Goal: Register for event/course

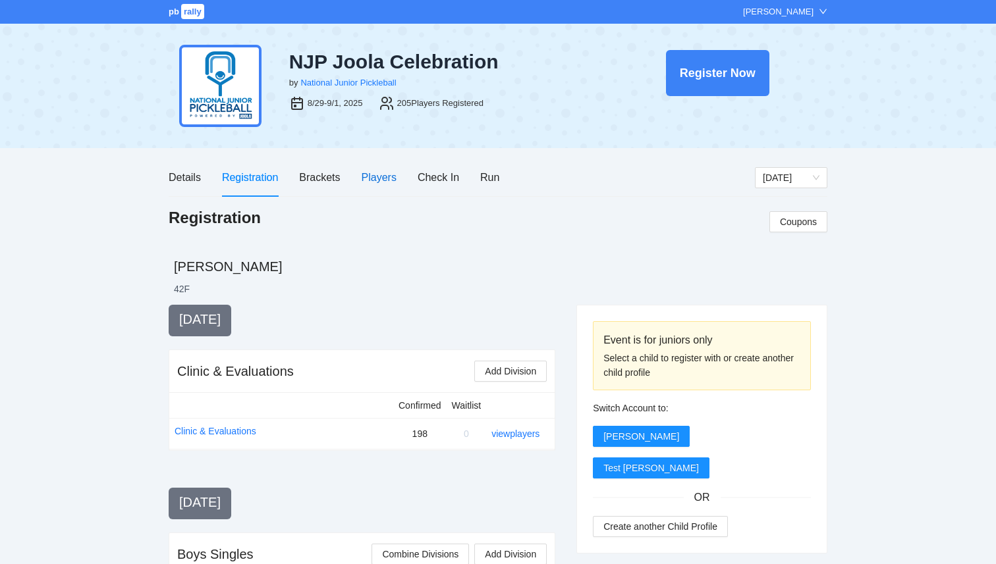
click at [386, 181] on div "Players" at bounding box center [378, 177] width 35 height 16
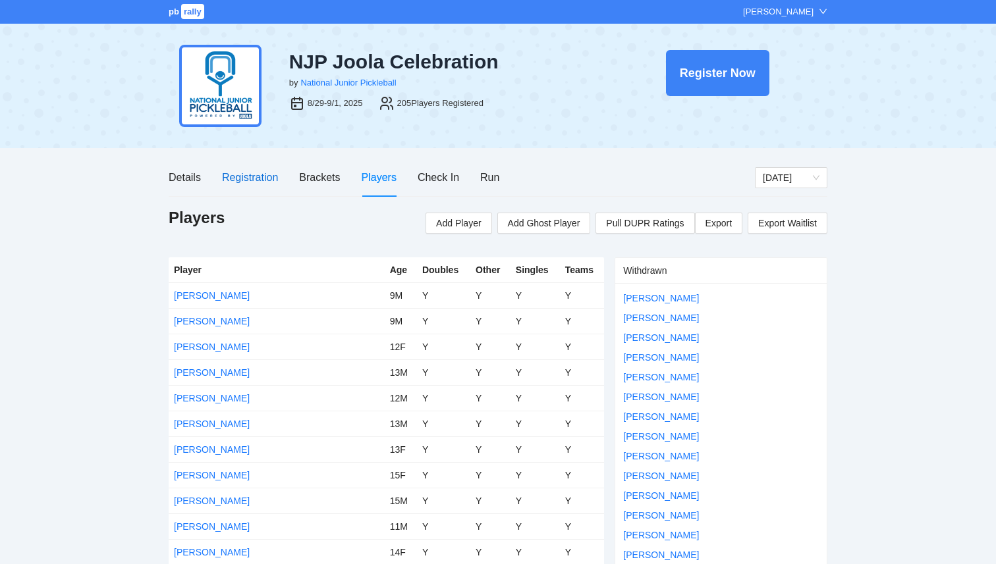
click at [248, 176] on div "Registration" at bounding box center [250, 177] width 56 height 16
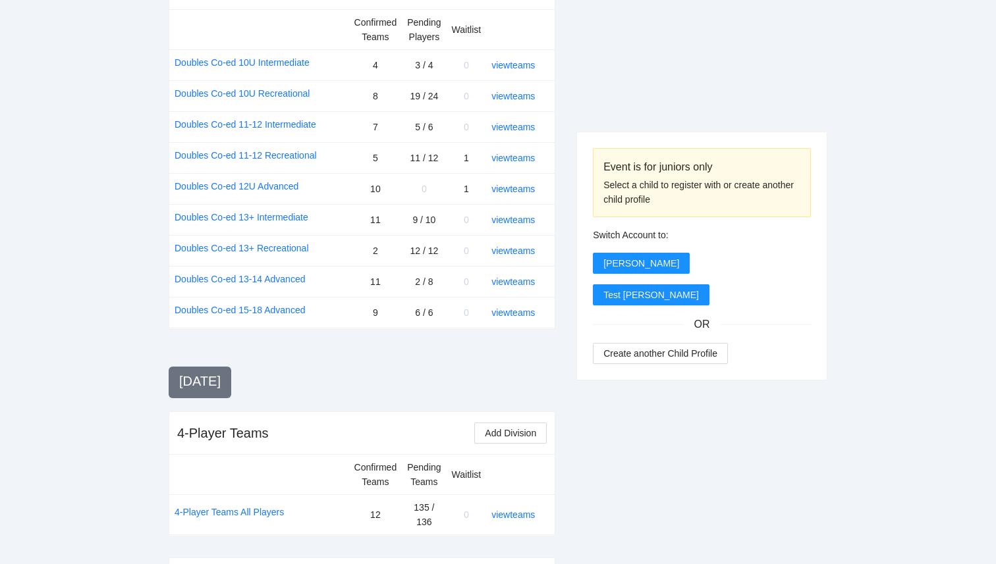
scroll to position [1567, 0]
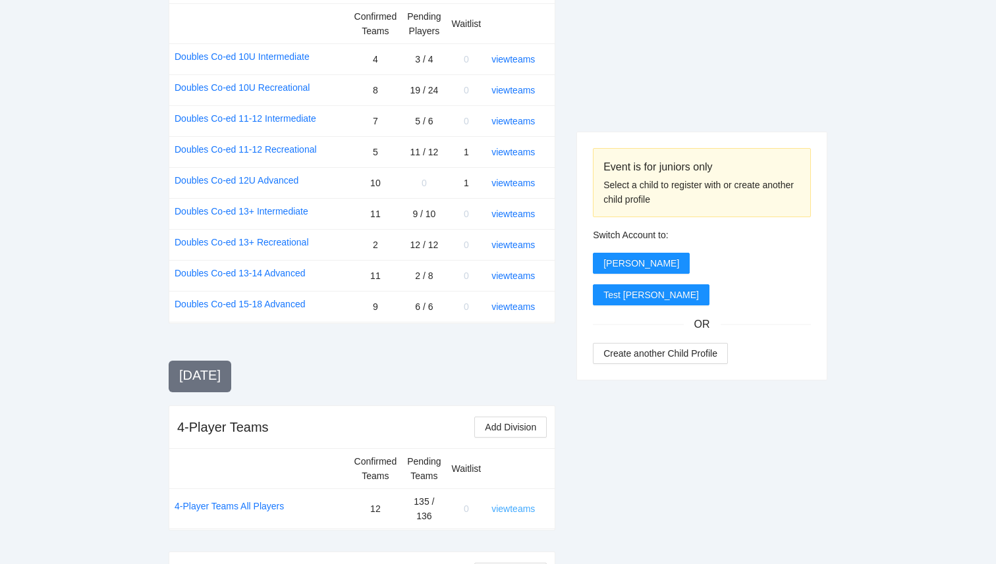
click at [515, 504] on link "view teams" at bounding box center [512, 509] width 43 height 11
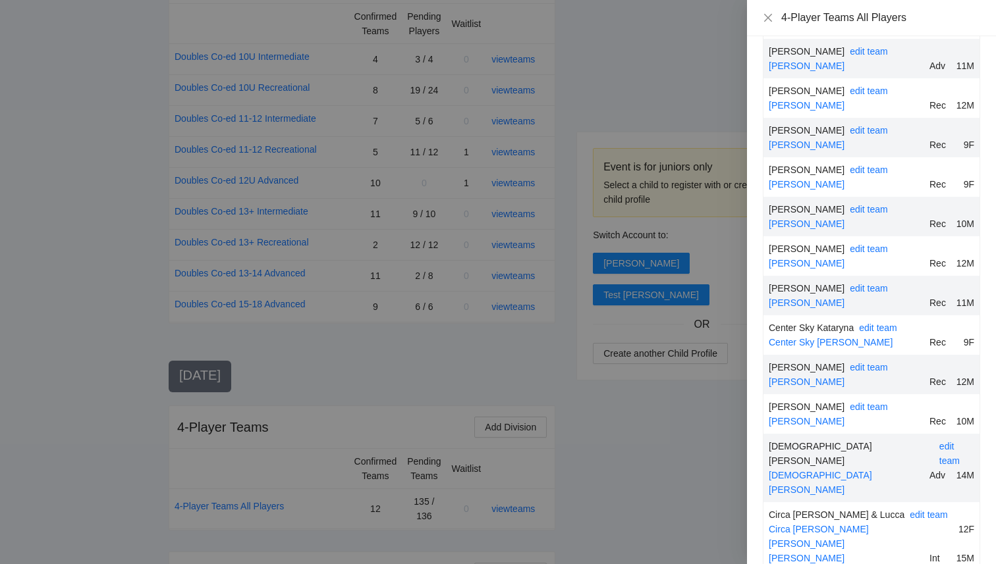
scroll to position [1904, 0]
click at [869, 321] on link "edit team" at bounding box center [878, 326] width 38 height 11
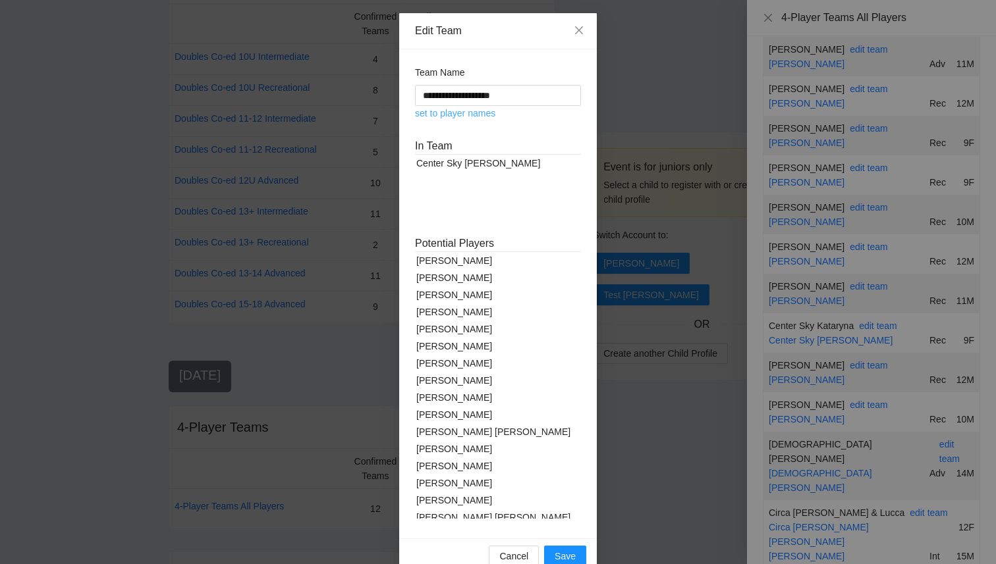
click at [483, 118] on link "set to player names" at bounding box center [455, 113] width 80 height 11
type input "**********"
click at [567, 554] on span "Save" at bounding box center [564, 556] width 21 height 14
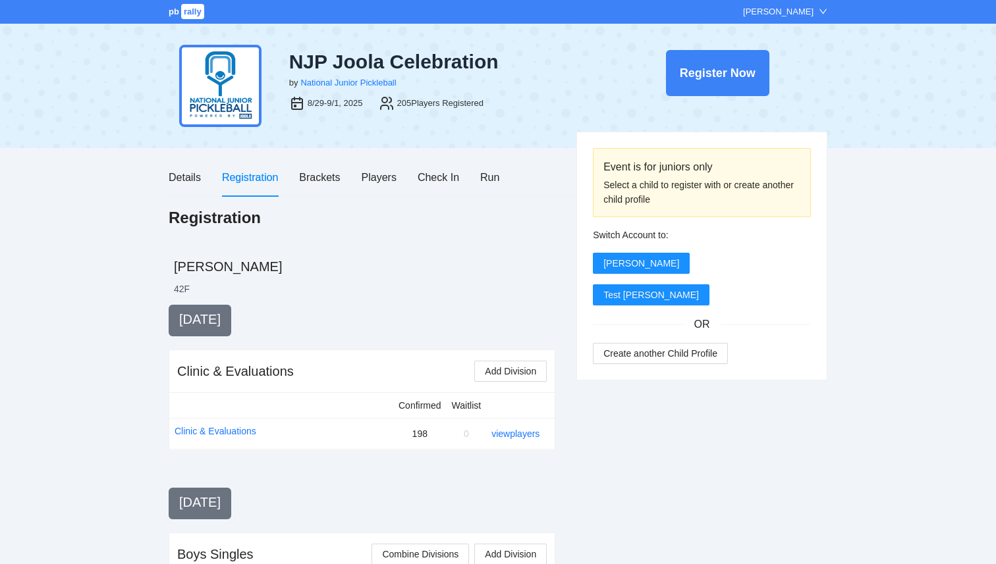
scroll to position [1567, 0]
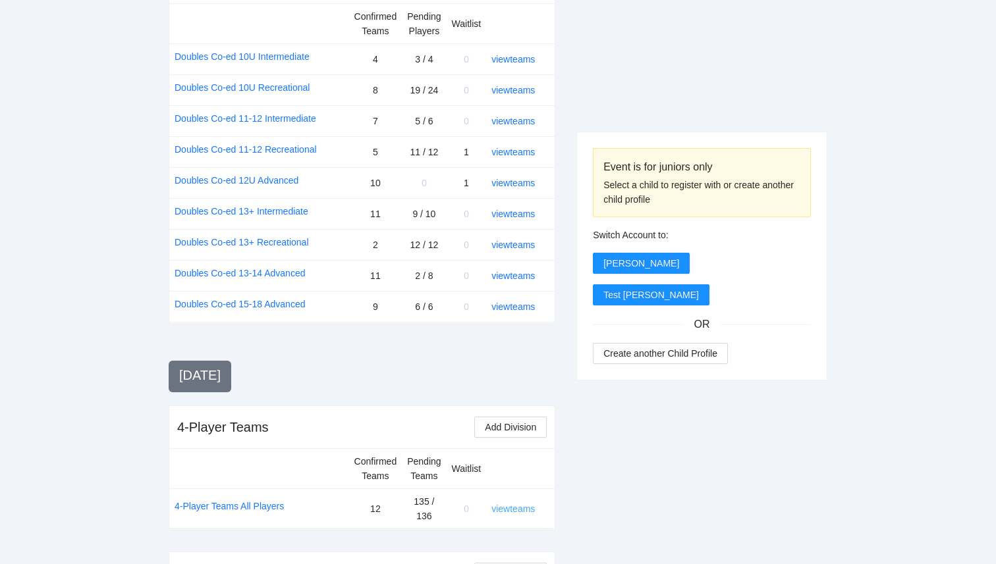
click at [507, 504] on link "view teams" at bounding box center [512, 509] width 43 height 11
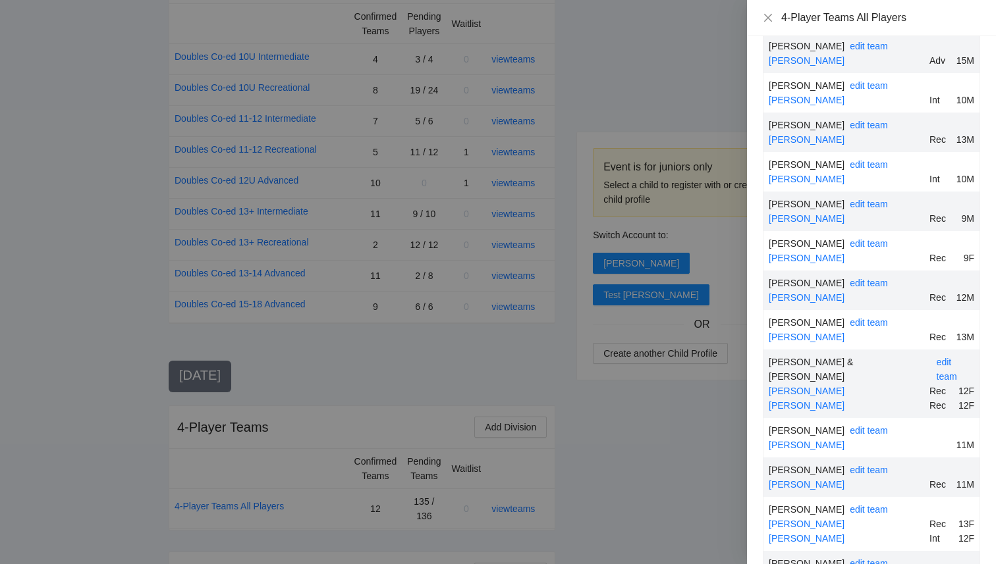
scroll to position [4302, 0]
click at [849, 503] on link "edit team" at bounding box center [868, 508] width 38 height 11
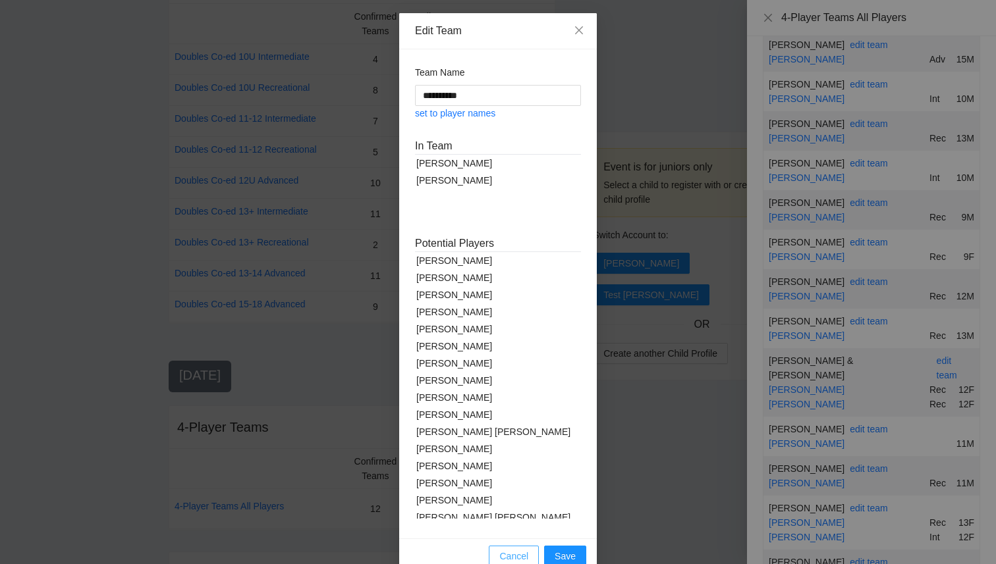
click at [511, 558] on span "Cancel" at bounding box center [513, 556] width 29 height 14
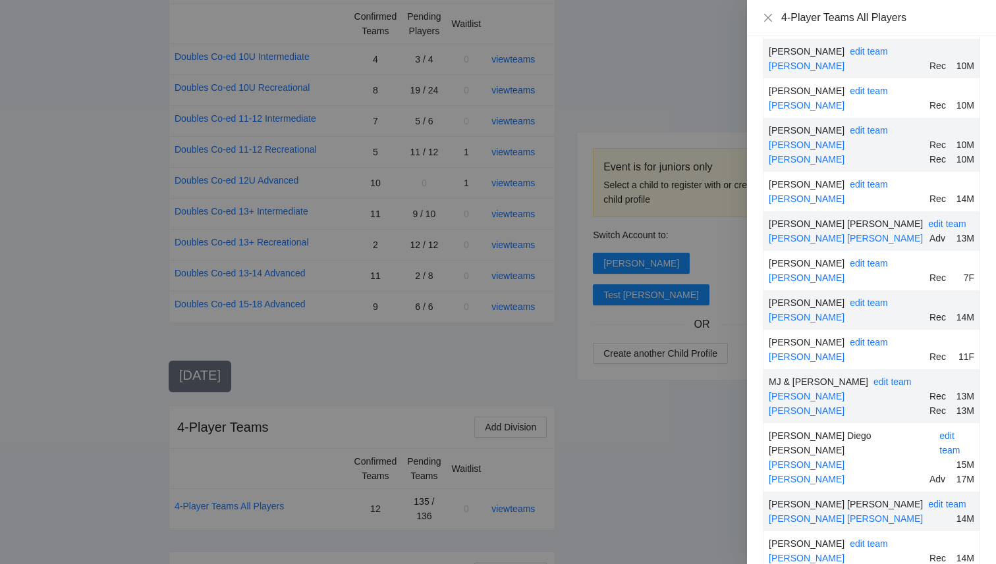
scroll to position [4814, 0]
click at [939, 429] on link "edit team" at bounding box center [949, 441] width 20 height 25
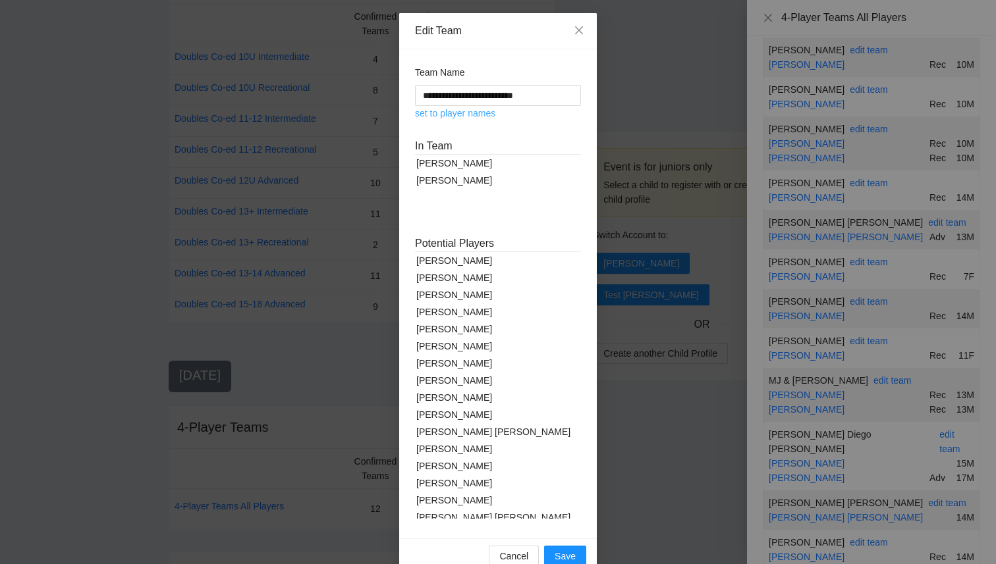
click at [458, 115] on link "set to player names" at bounding box center [455, 113] width 80 height 11
type input "**********"
click at [574, 556] on span "Save" at bounding box center [564, 556] width 21 height 14
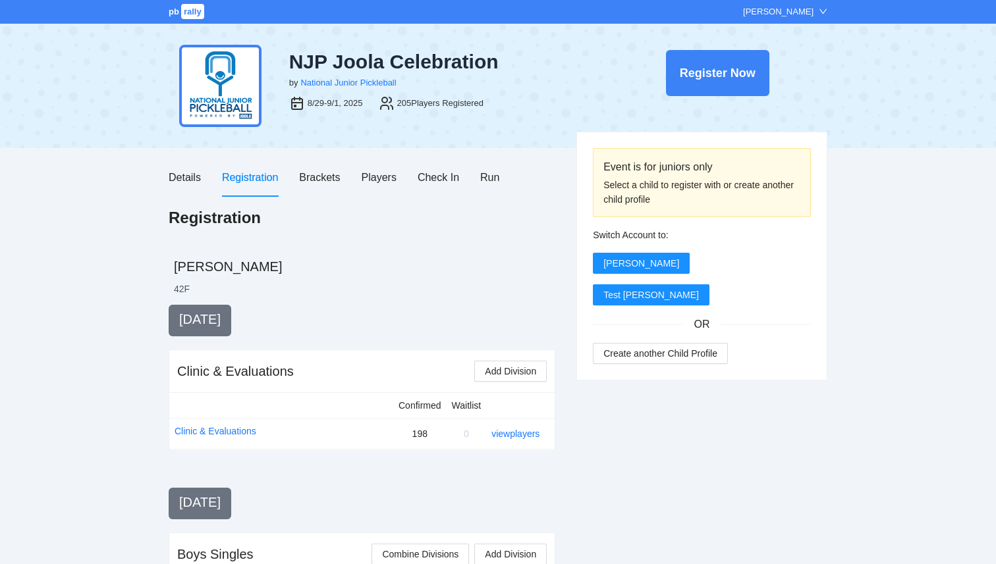
scroll to position [1567, 0]
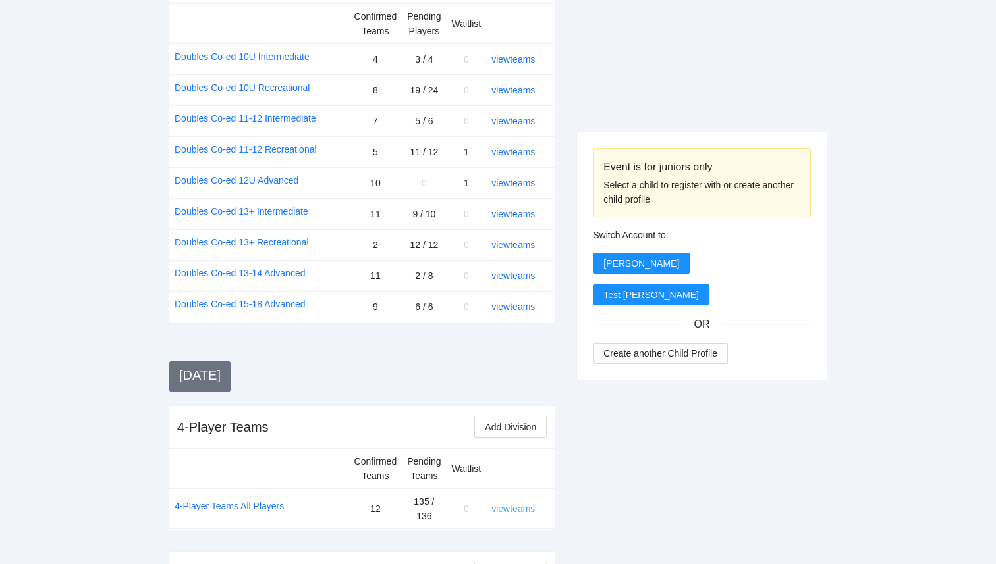
click at [521, 504] on link "view teams" at bounding box center [512, 509] width 43 height 11
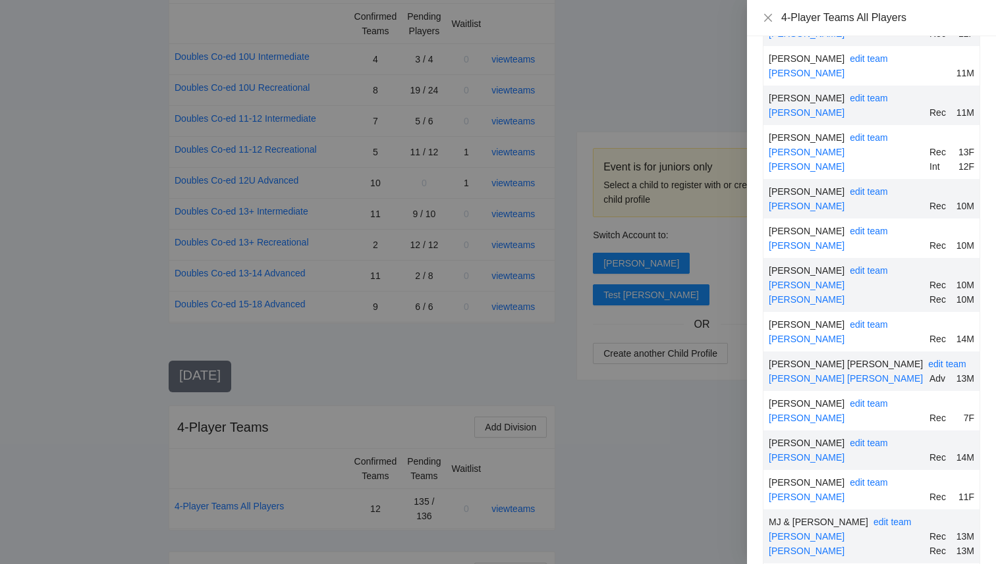
scroll to position [4674, 0]
click at [356, 286] on div at bounding box center [498, 282] width 996 height 564
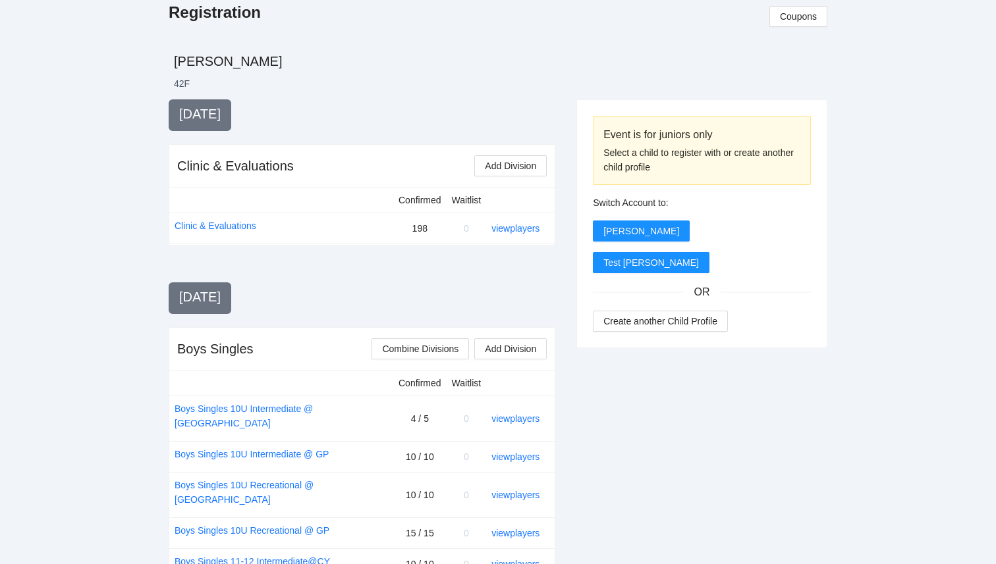
scroll to position [0, 0]
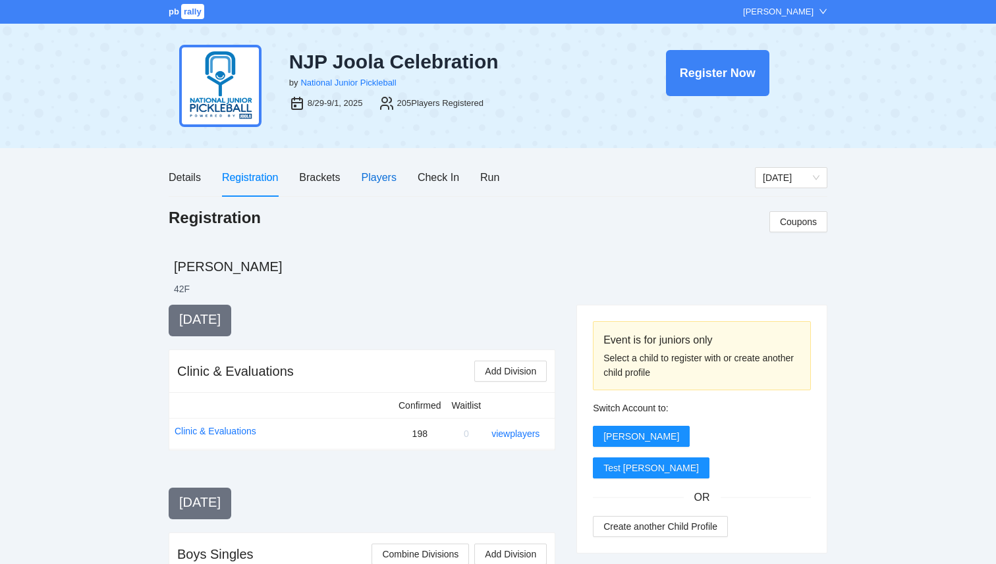
click at [371, 169] on div "Players" at bounding box center [378, 177] width 35 height 16
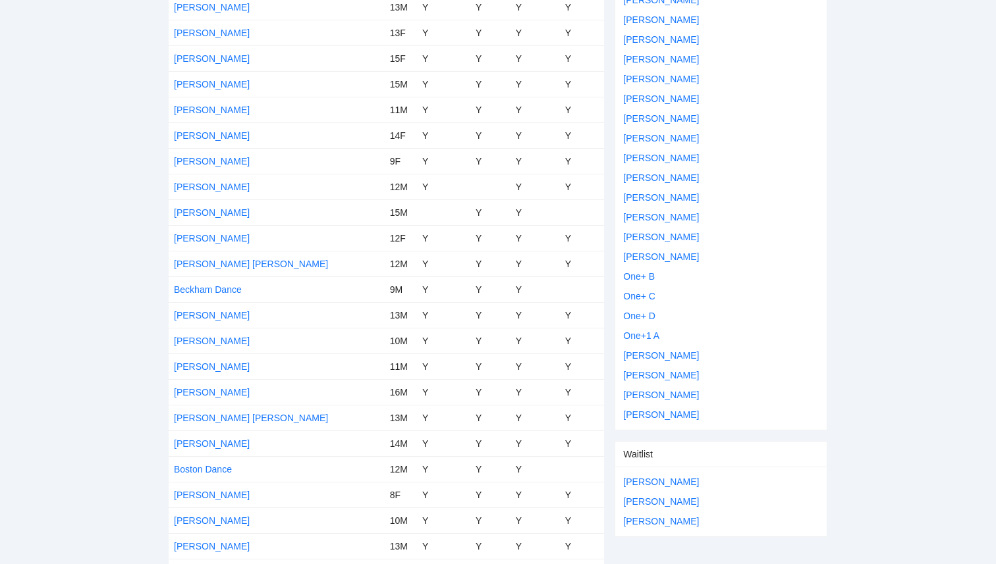
scroll to position [2119, 0]
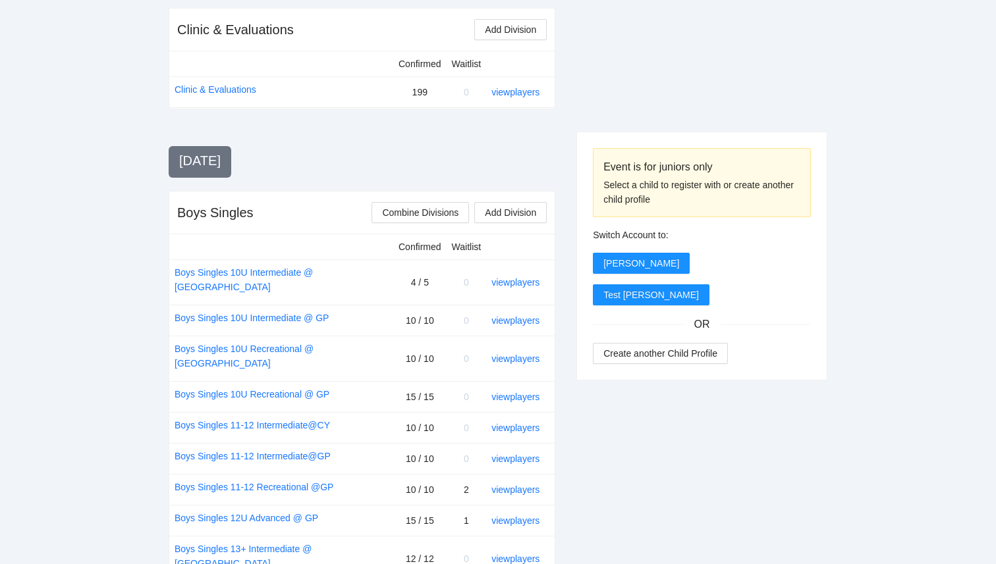
scroll to position [26, 0]
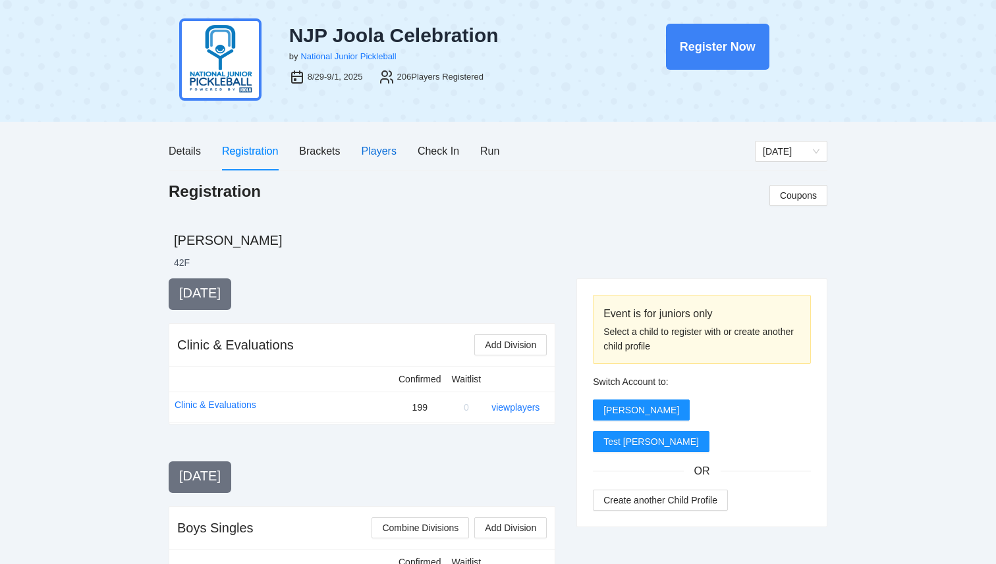
click at [381, 151] on div "Players" at bounding box center [378, 151] width 35 height 16
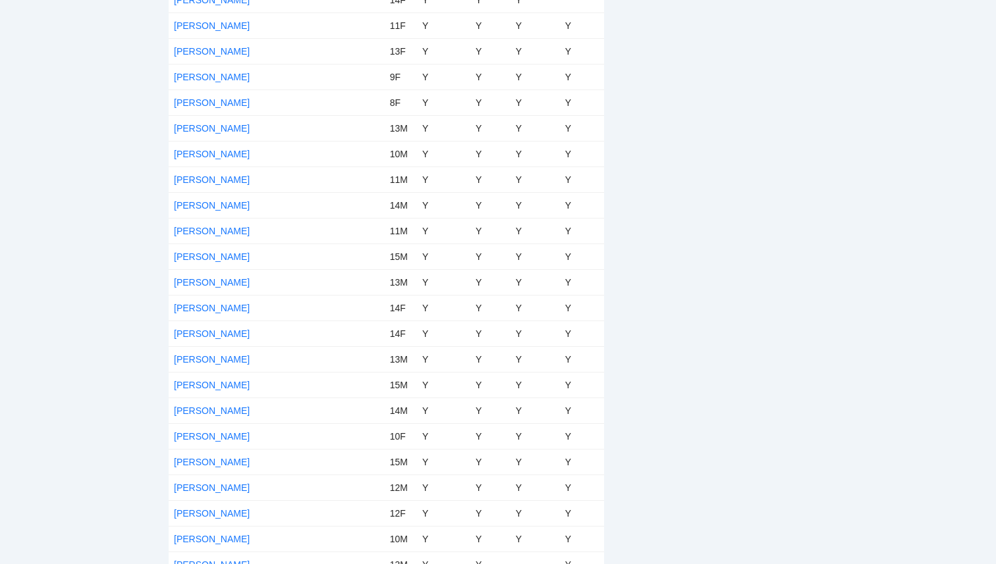
scroll to position [3043, 0]
click at [187, 282] on link "Kate Smith" at bounding box center [212, 282] width 76 height 11
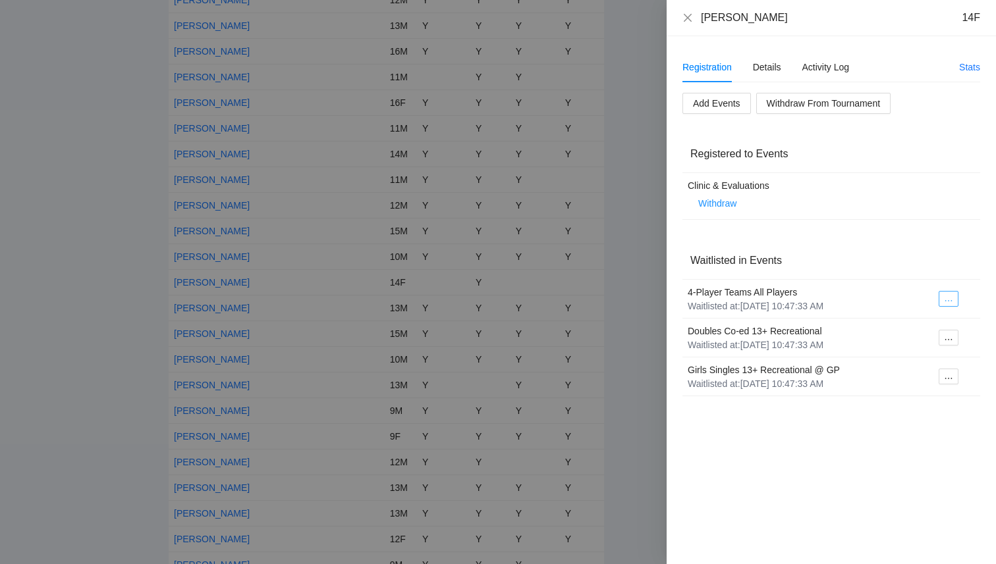
click at [952, 301] on icon "ellipsis" at bounding box center [948, 300] width 9 height 9
click at [933, 326] on span "Register to Event" at bounding box center [909, 322] width 83 height 14
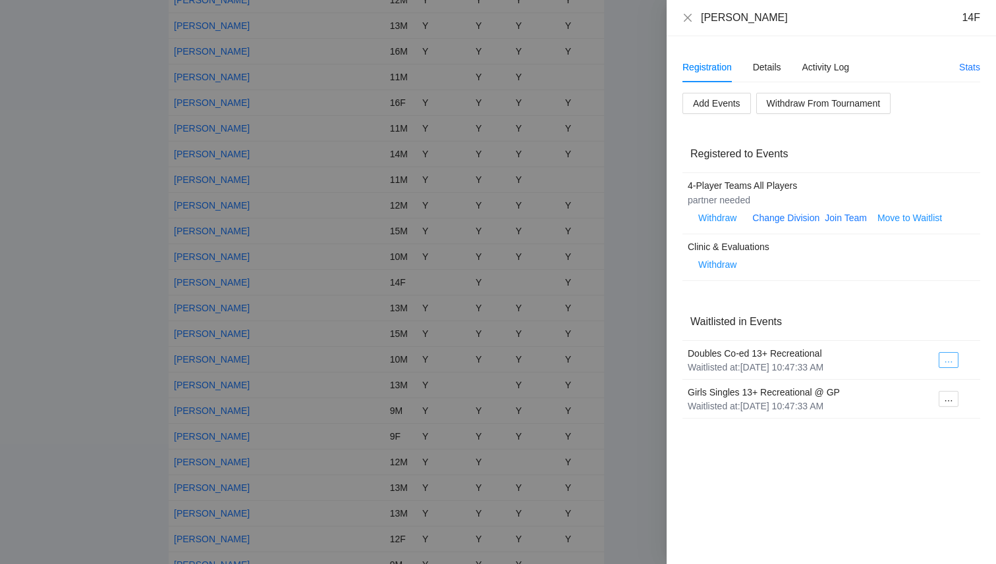
click at [942, 363] on button "button" at bounding box center [948, 360] width 20 height 16
click at [923, 387] on span "Register to Event" at bounding box center [909, 384] width 83 height 14
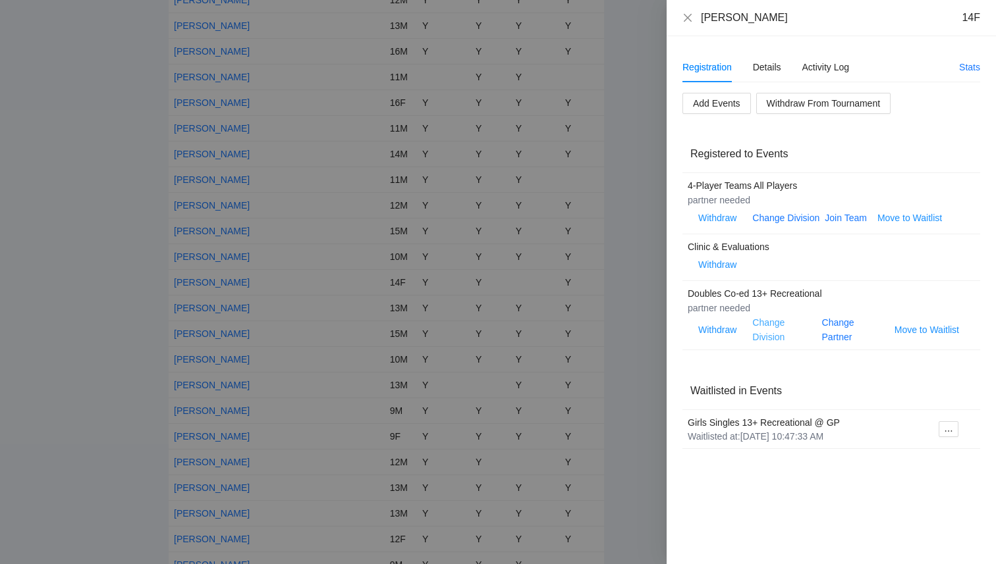
click at [771, 325] on link "Change Division" at bounding box center [768, 329] width 32 height 25
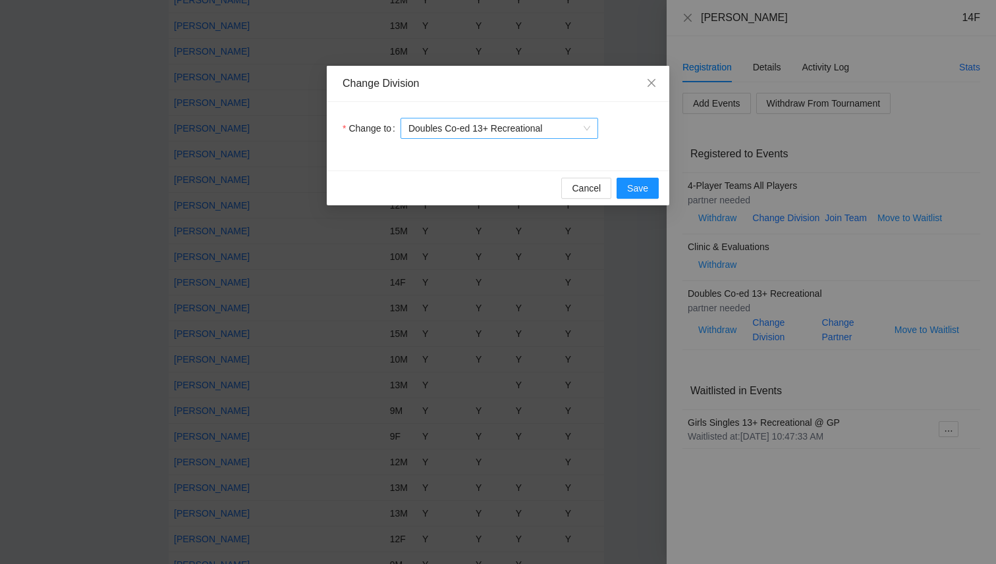
click at [494, 128] on span "Doubles Co-ed 13+ Recreational" at bounding box center [499, 129] width 182 height 20
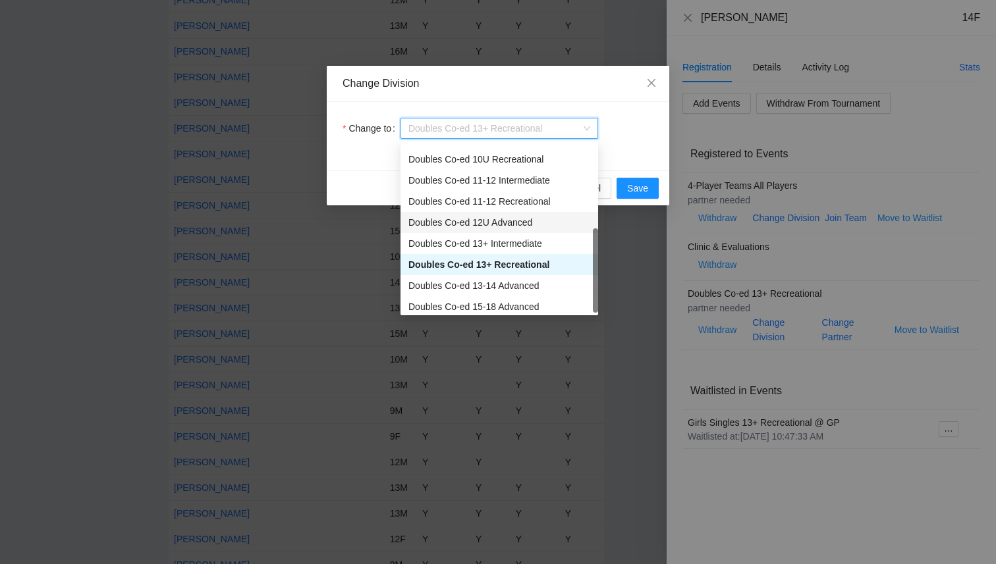
scroll to position [21, 0]
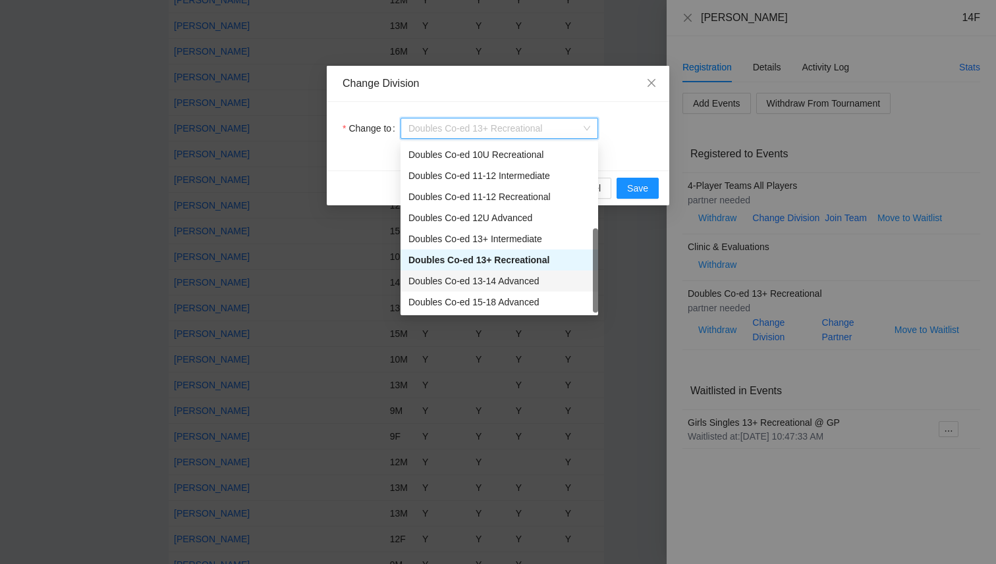
click at [504, 281] on div "Doubles Co-ed 13-14 Advanced" at bounding box center [499, 281] width 182 height 14
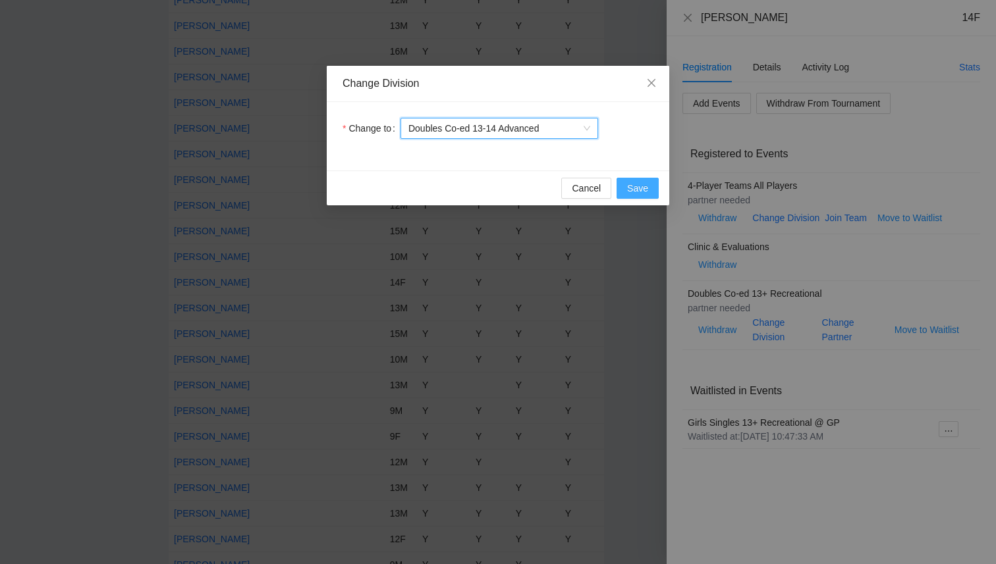
click at [633, 190] on span "Save" at bounding box center [637, 188] width 21 height 14
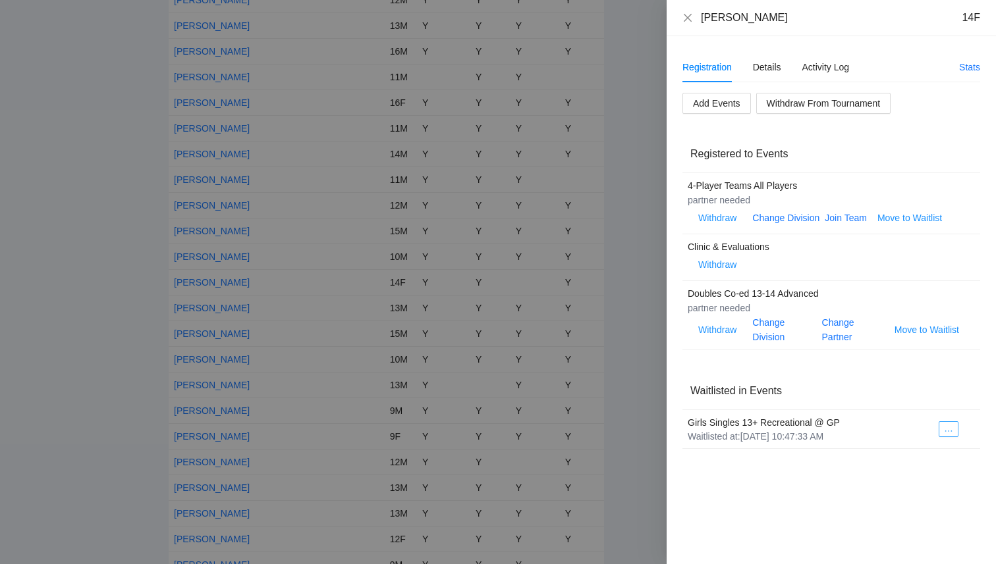
click at [944, 427] on icon "ellipsis" at bounding box center [948, 431] width 9 height 9
click at [829, 435] on div "Waitlisted at: 8/20/2025, 10:47:33 AM" at bounding box center [807, 436] width 240 height 13
click at [801, 427] on div "Girls Singles 13+ Recreational @ GP" at bounding box center [807, 422] width 240 height 14
click at [731, 93] on button "Add Events" at bounding box center [716, 103] width 68 height 21
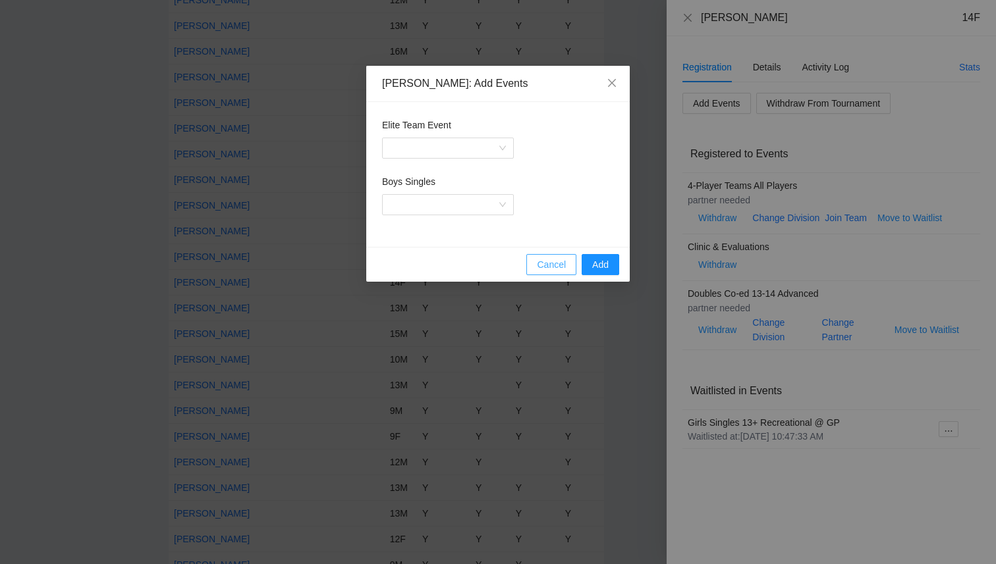
click at [557, 267] on span "Cancel" at bounding box center [551, 264] width 29 height 14
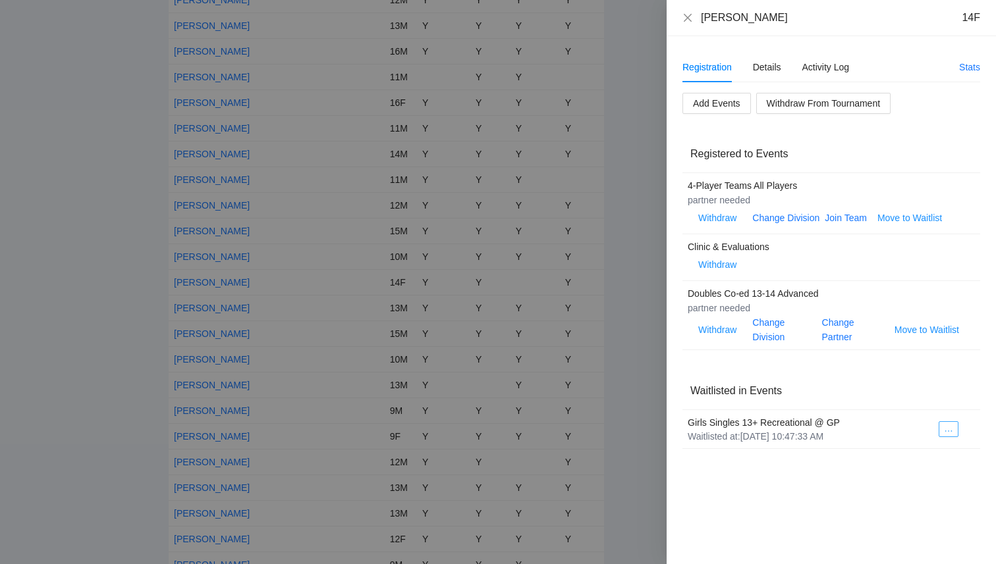
click at [956, 427] on button "button" at bounding box center [948, 429] width 20 height 16
click at [938, 474] on span "Delete Waitlist Entry" at bounding box center [909, 474] width 83 height 14
click at [719, 101] on span "Add Events" at bounding box center [716, 103] width 47 height 14
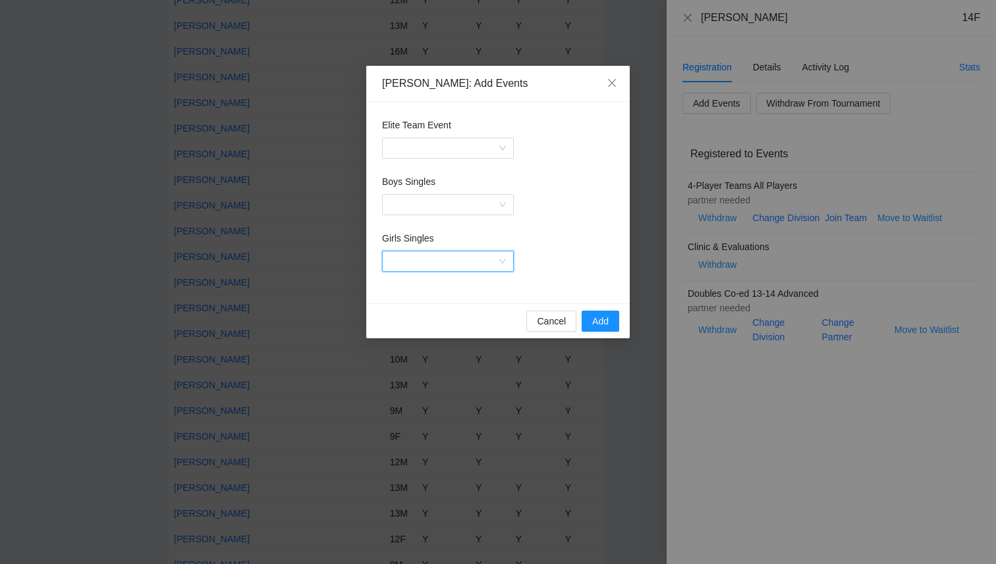
click at [450, 262] on input "Girls Singles" at bounding box center [443, 262] width 107 height 20
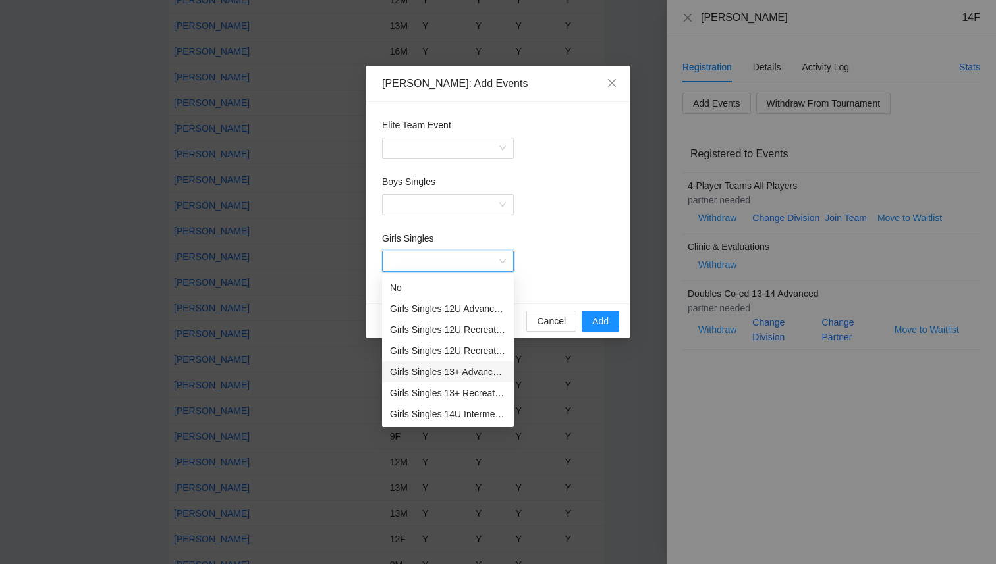
click at [454, 375] on div "Girls Singles 13+ Advanced @ GP" at bounding box center [448, 372] width 116 height 14
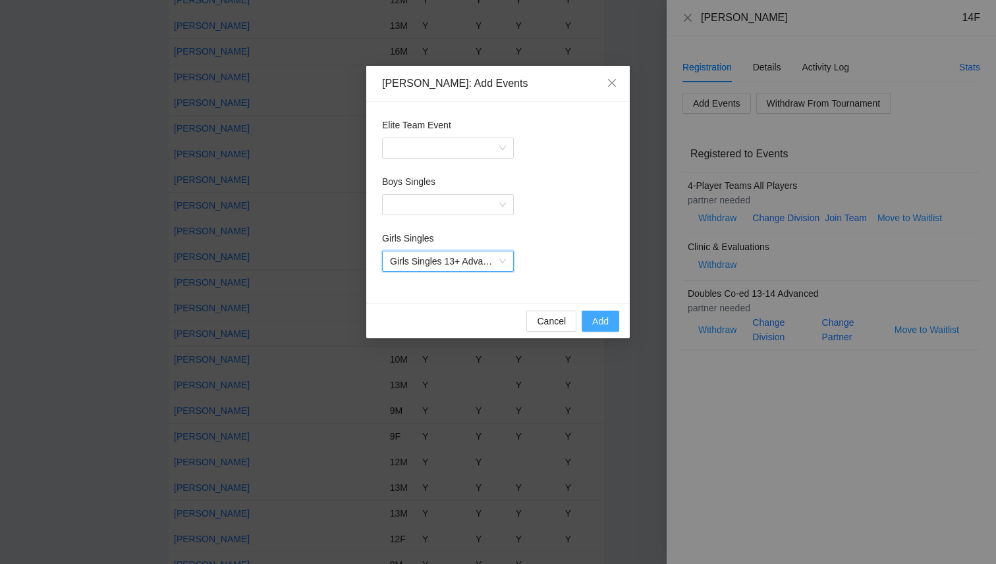
click at [608, 323] on span "Add" at bounding box center [600, 321] width 16 height 14
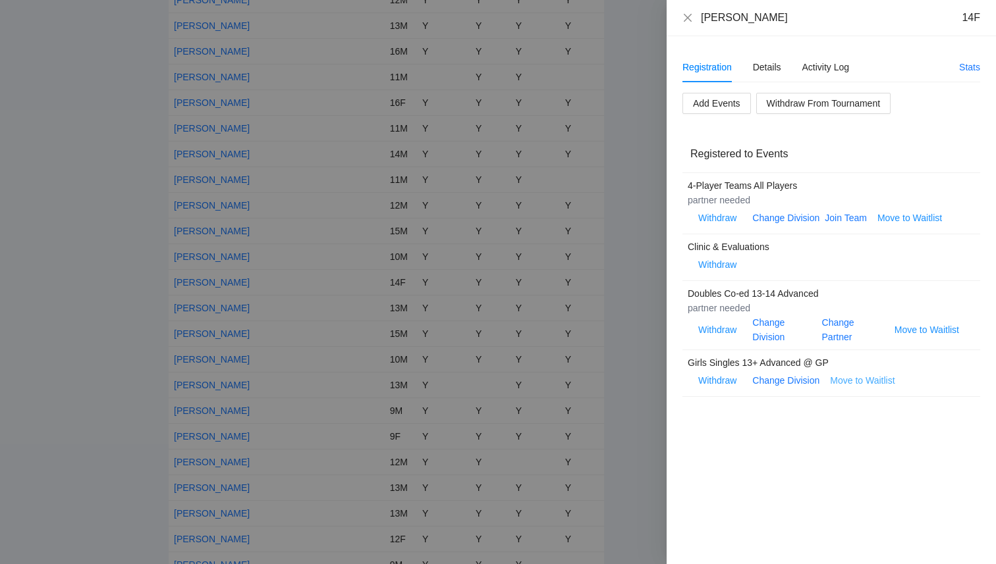
click at [855, 376] on span "Move to Waitlist" at bounding box center [862, 380] width 65 height 14
click at [897, 338] on span "Yes" at bounding box center [889, 341] width 15 height 14
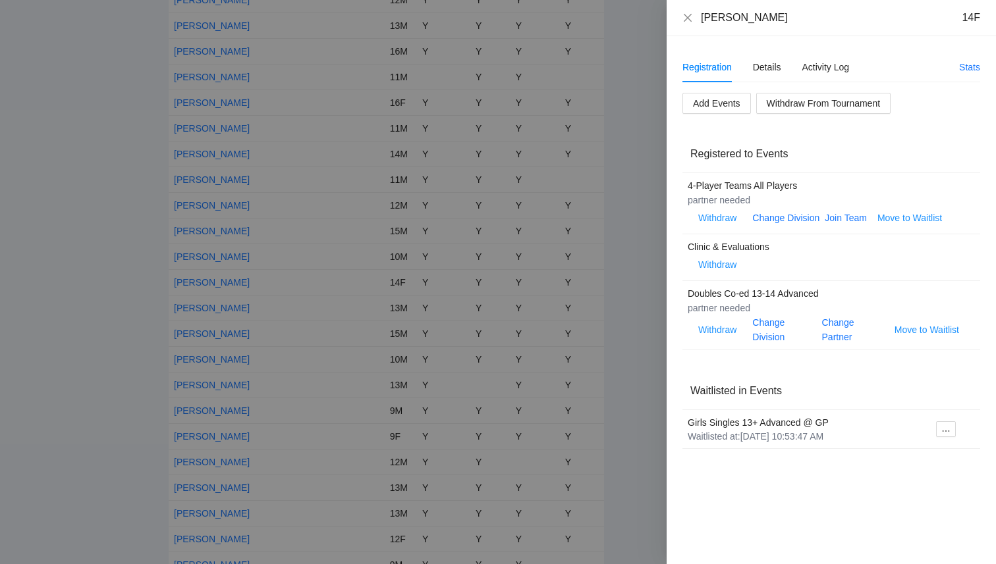
click at [853, 518] on div "Registration Details Activity Log Stats Add Events Withdraw From Tournament Reg…" at bounding box center [830, 300] width 329 height 528
click at [685, 16] on icon "close" at bounding box center [687, 17] width 8 height 8
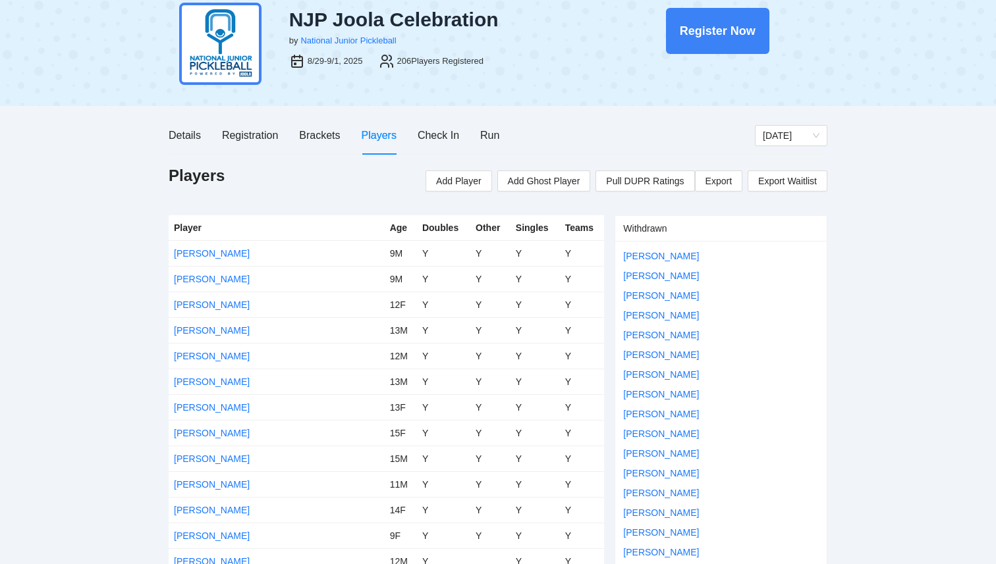
scroll to position [0, 0]
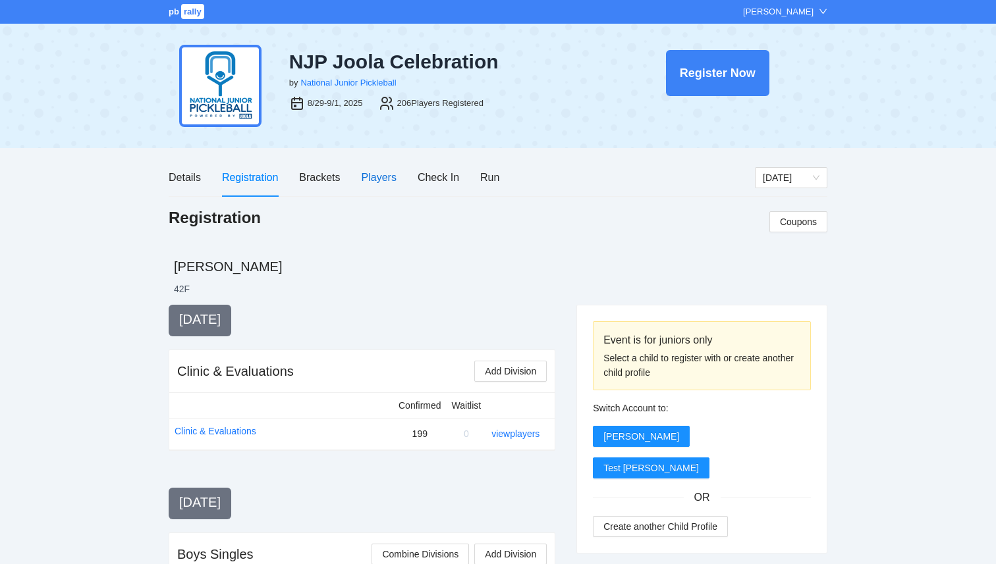
click at [378, 178] on div "Players" at bounding box center [378, 177] width 35 height 16
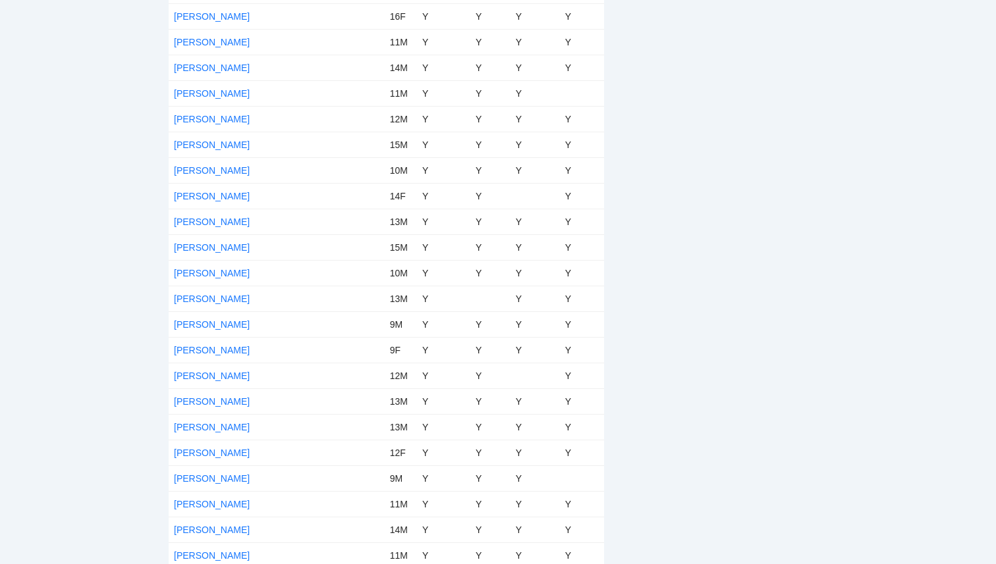
scroll to position [3129, 0]
click at [196, 196] on link "[PERSON_NAME]" at bounding box center [212, 197] width 76 height 11
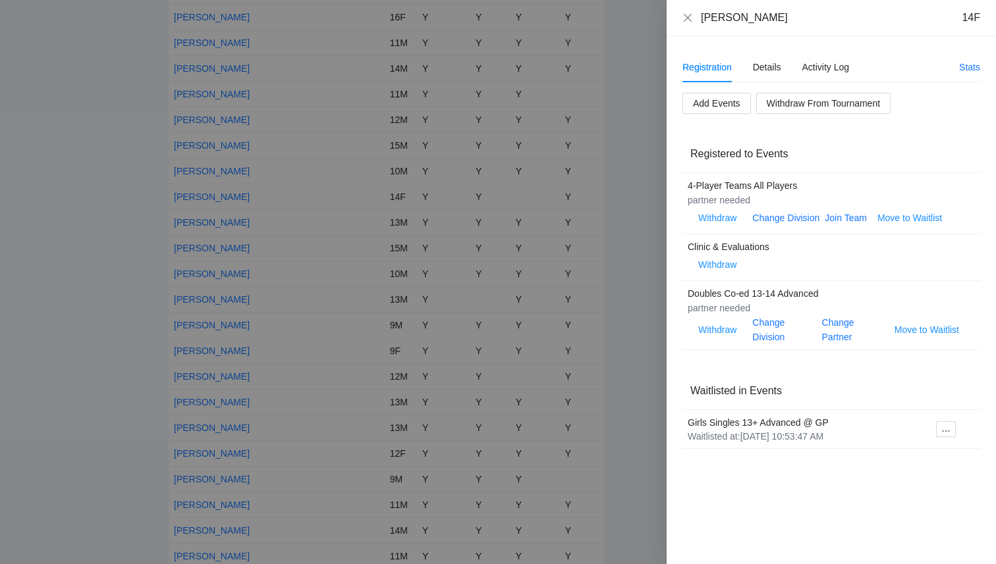
click at [102, 237] on div at bounding box center [498, 282] width 996 height 564
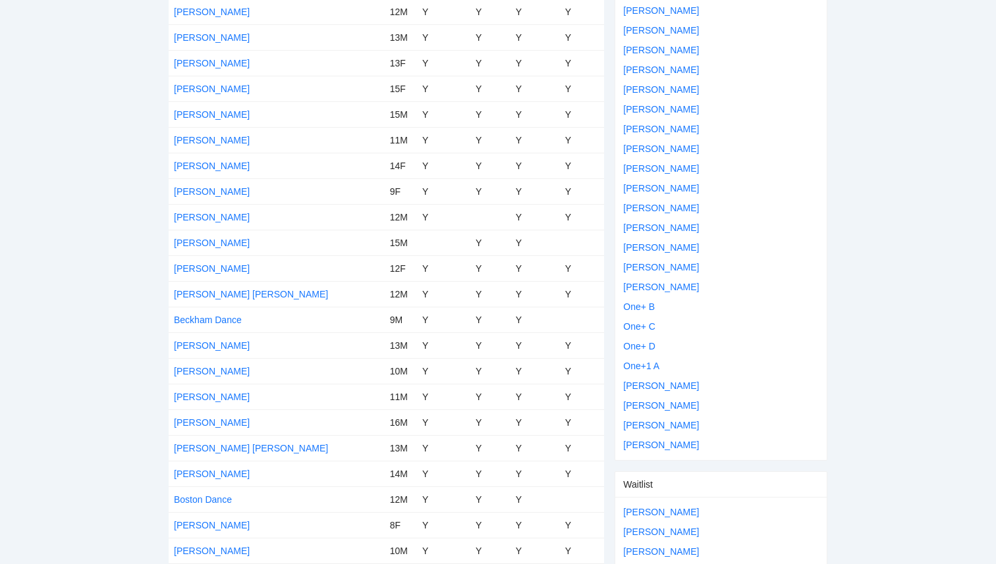
scroll to position [0, 0]
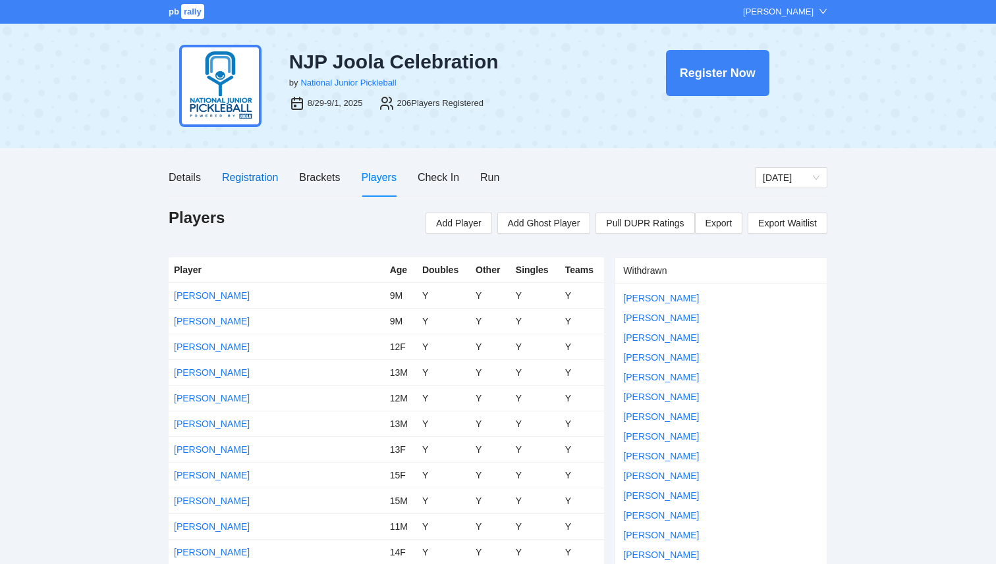
click at [246, 180] on div "Registration" at bounding box center [250, 177] width 56 height 16
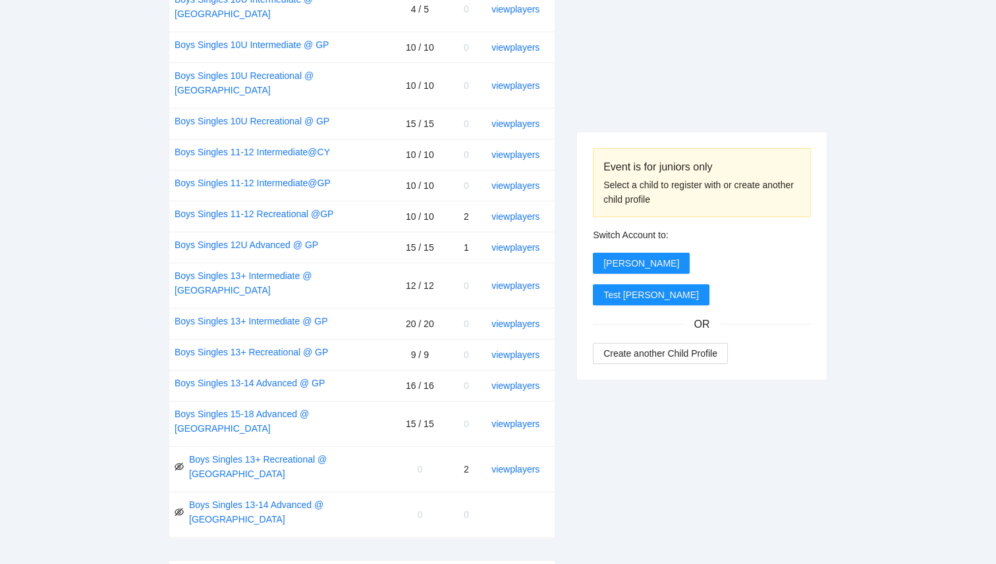
scroll to position [636, 0]
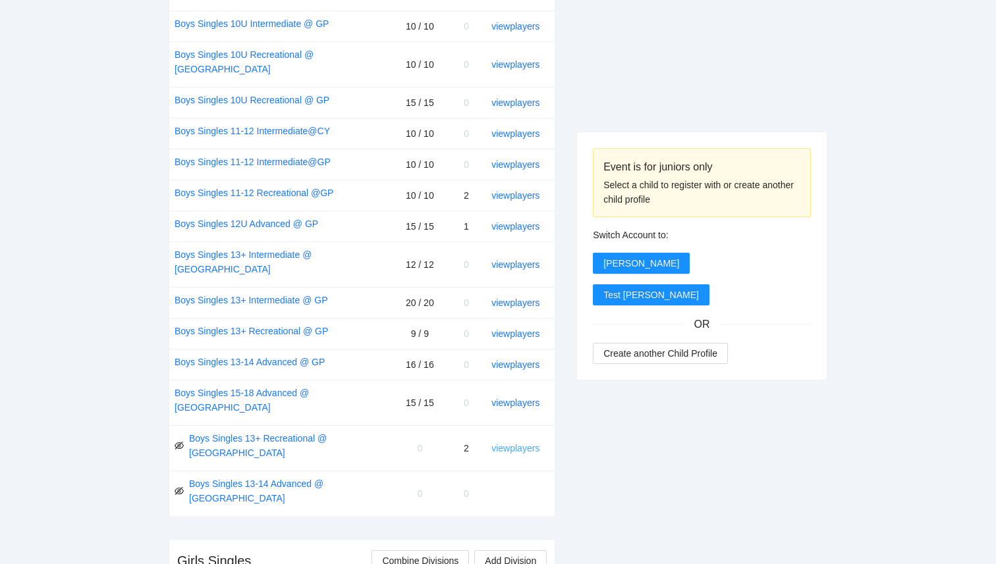
click at [513, 443] on link "view players" at bounding box center [515, 448] width 48 height 11
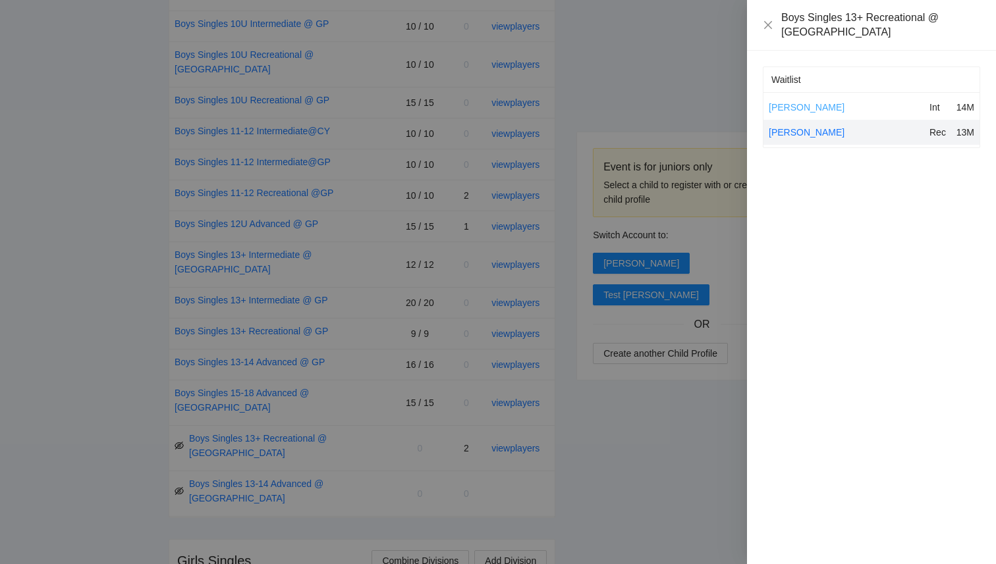
click at [809, 102] on link "[PERSON_NAME]" at bounding box center [806, 107] width 76 height 11
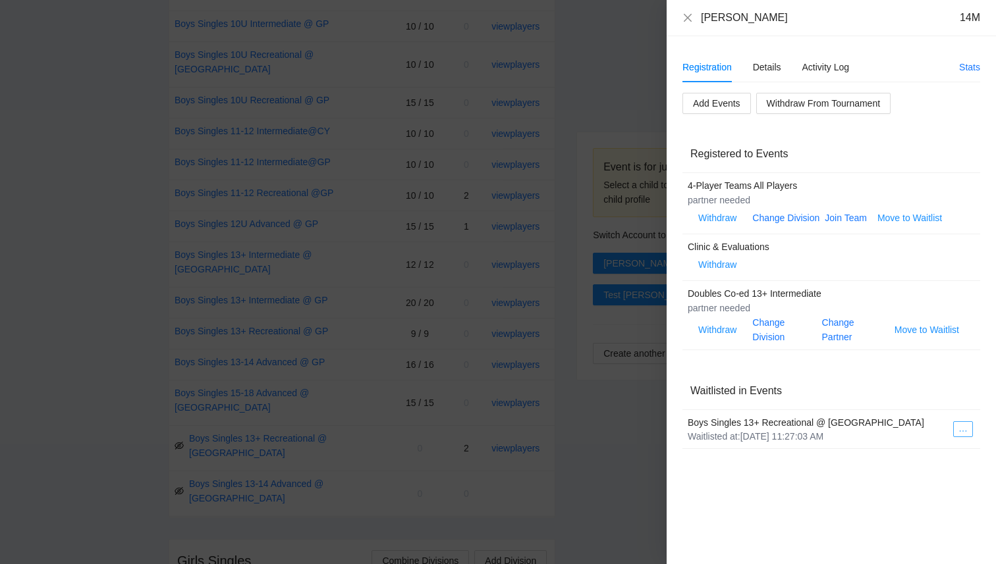
click at [958, 431] on icon "ellipsis" at bounding box center [962, 431] width 9 height 9
click at [910, 456] on span "Register to Event" at bounding box center [909, 453] width 83 height 14
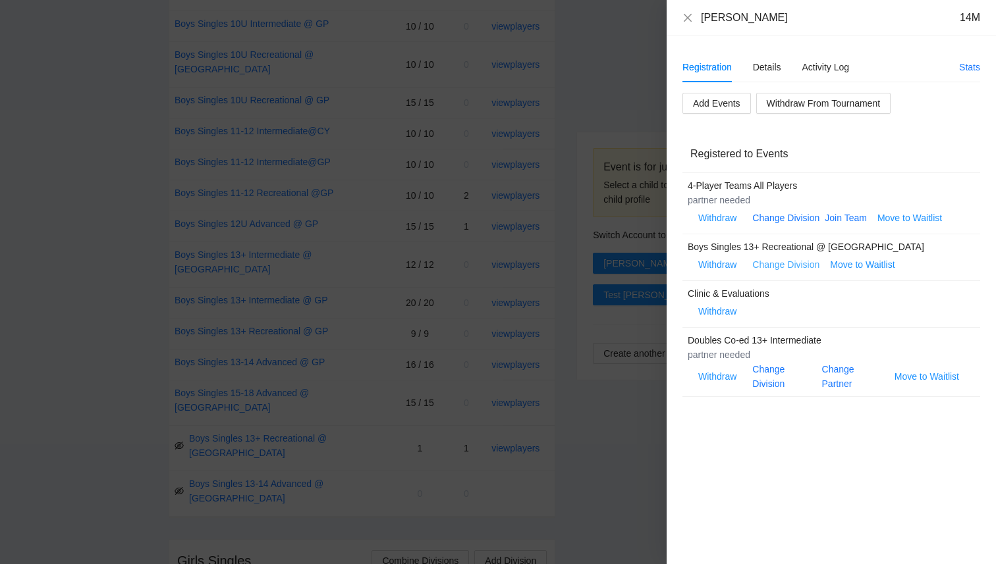
click at [792, 263] on link "Change Division" at bounding box center [785, 264] width 67 height 11
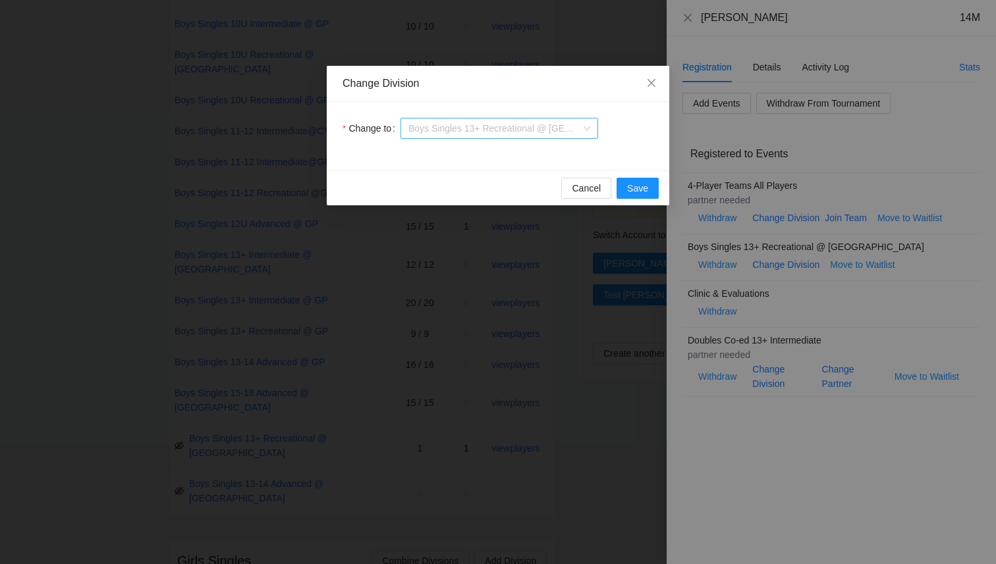
click at [550, 126] on span "Boys Singles 13+ Recreational @ [GEOGRAPHIC_DATA]" at bounding box center [499, 129] width 182 height 20
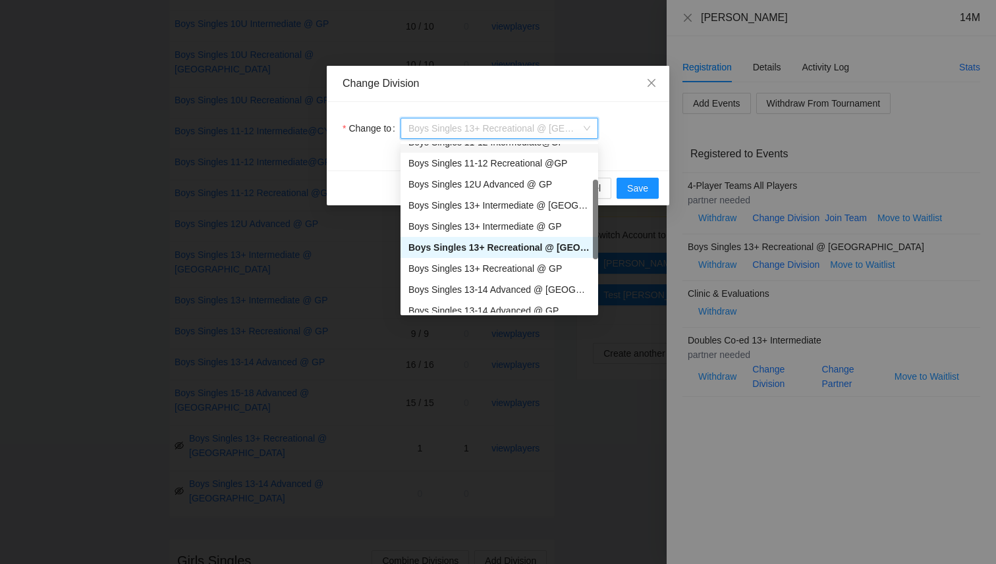
scroll to position [122, 0]
click at [543, 263] on div "Boys Singles 13+ Recreational @ GP" at bounding box center [499, 264] width 182 height 14
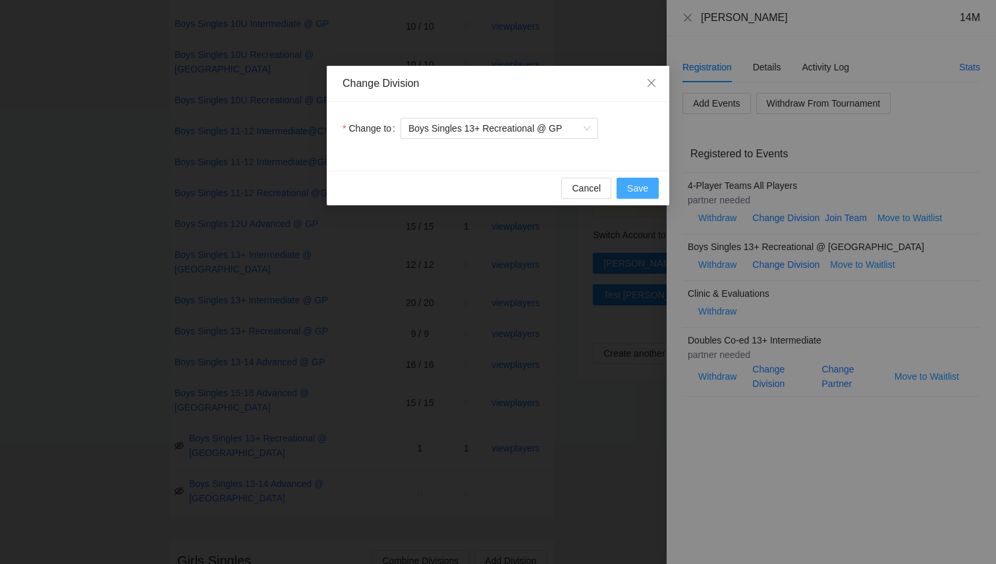
click at [638, 185] on span "Save" at bounding box center [637, 188] width 21 height 14
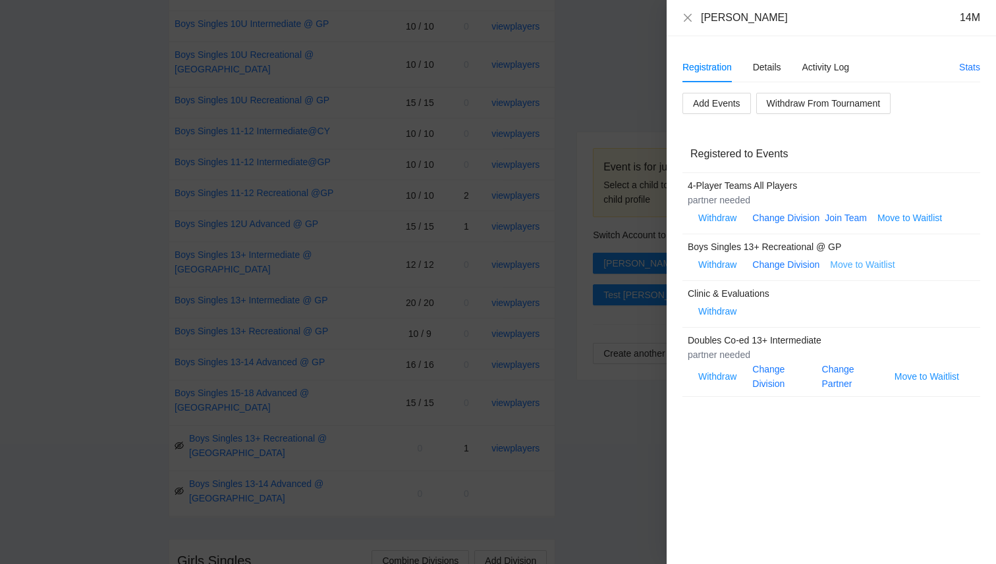
click at [859, 263] on span "Move to Waitlist" at bounding box center [862, 264] width 65 height 14
click at [895, 223] on span "Yes" at bounding box center [889, 226] width 15 height 14
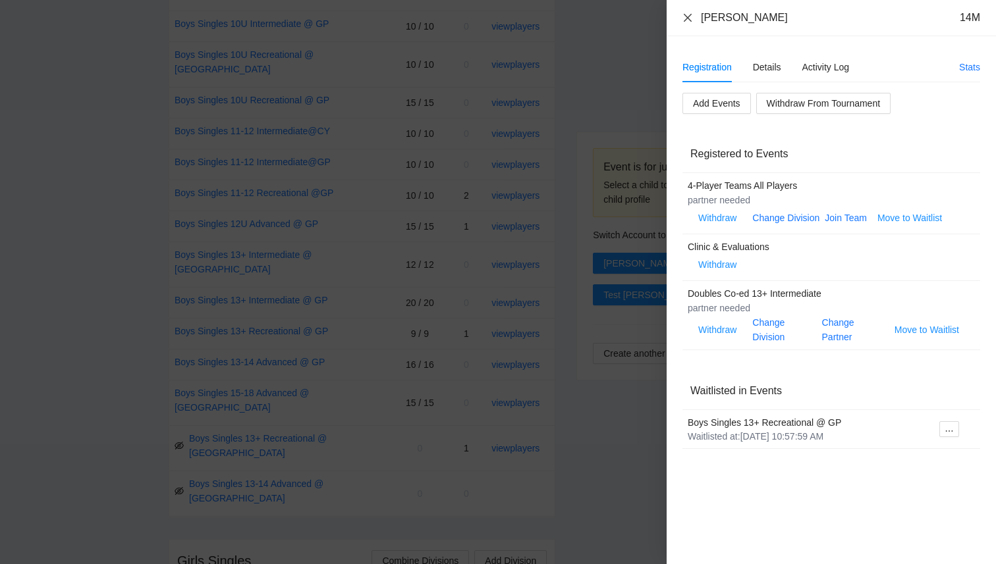
click at [687, 16] on icon "close" at bounding box center [687, 18] width 11 height 11
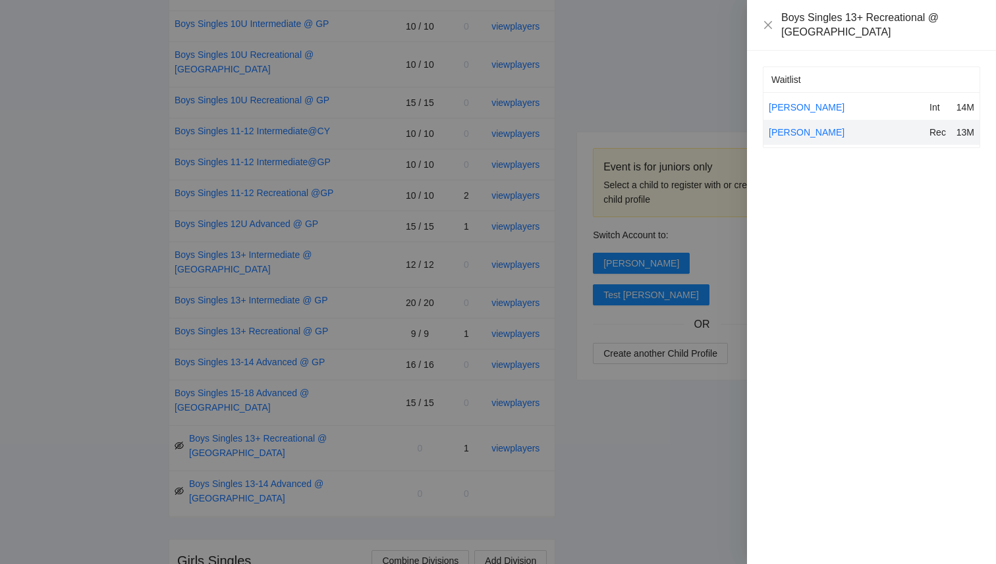
click at [512, 387] on div at bounding box center [498, 282] width 996 height 564
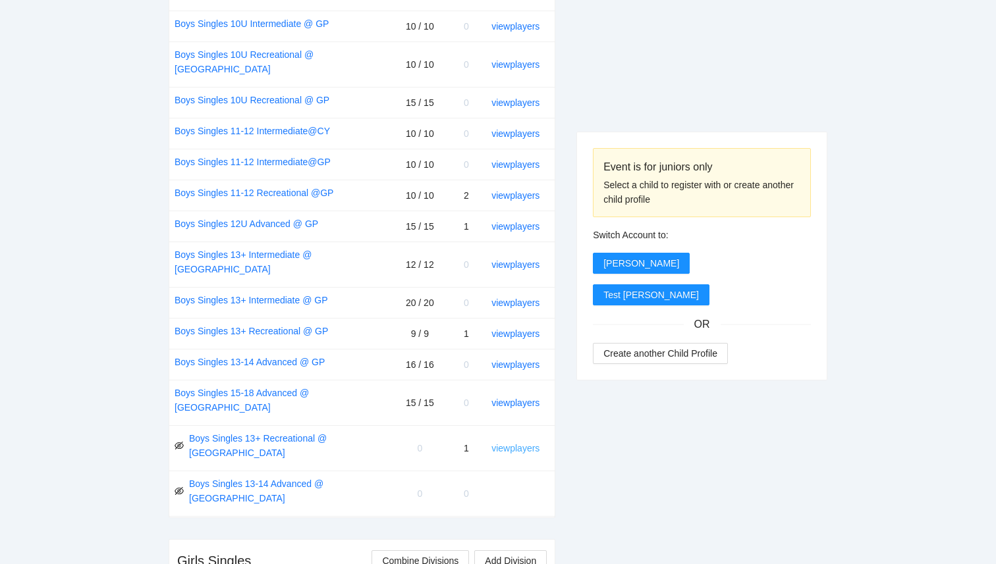
click at [514, 443] on link "view players" at bounding box center [515, 448] width 48 height 11
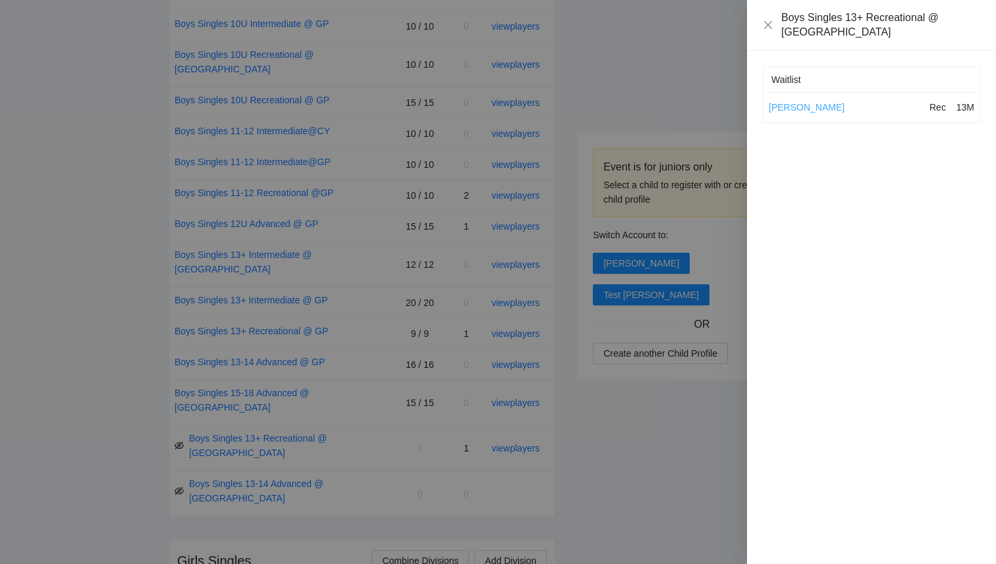
click at [789, 102] on link "[PERSON_NAME]" at bounding box center [806, 107] width 76 height 11
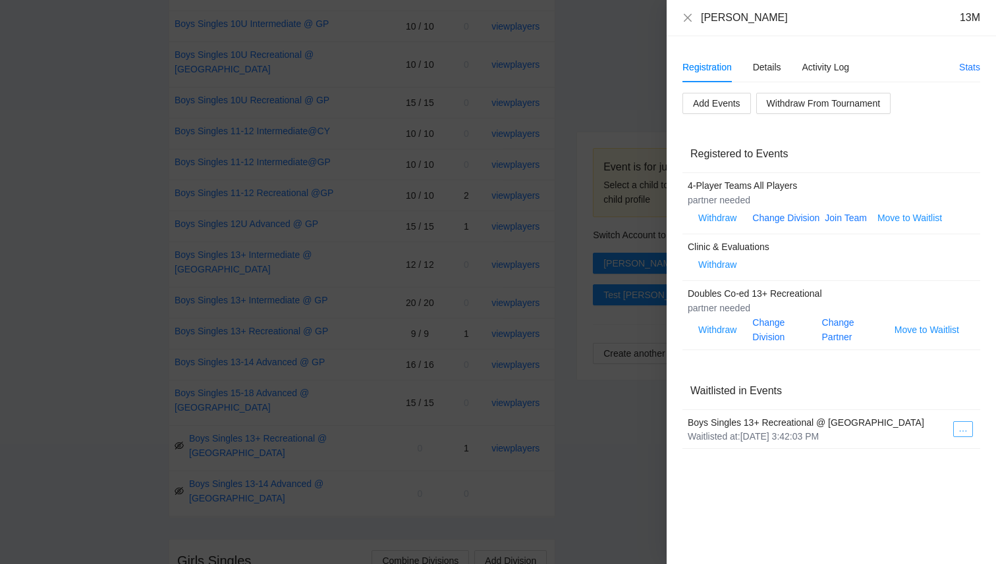
click at [958, 432] on icon "ellipsis" at bounding box center [962, 431] width 9 height 9
click at [919, 452] on span "Register to Event" at bounding box center [908, 453] width 83 height 14
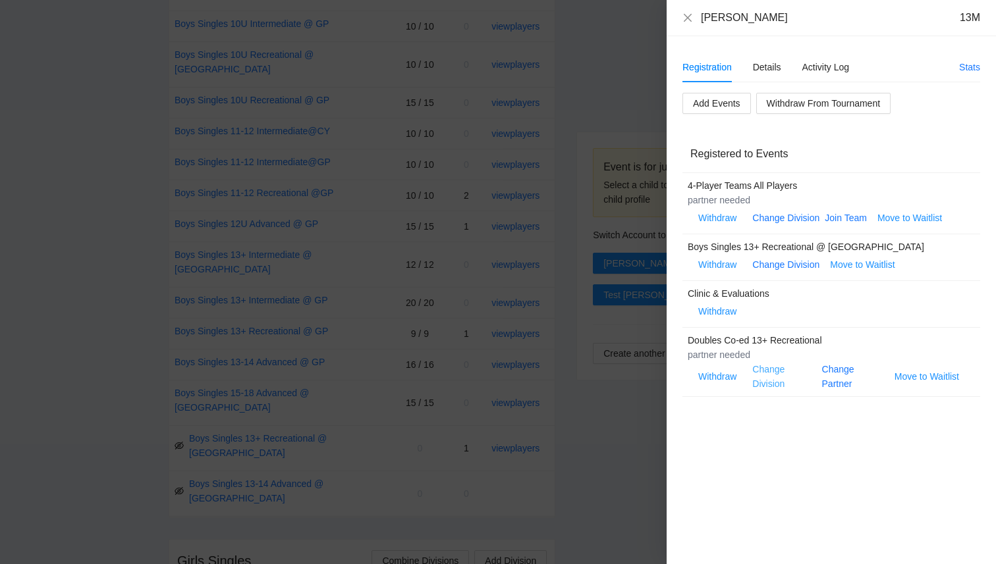
click at [774, 378] on link "Change Division" at bounding box center [768, 376] width 32 height 25
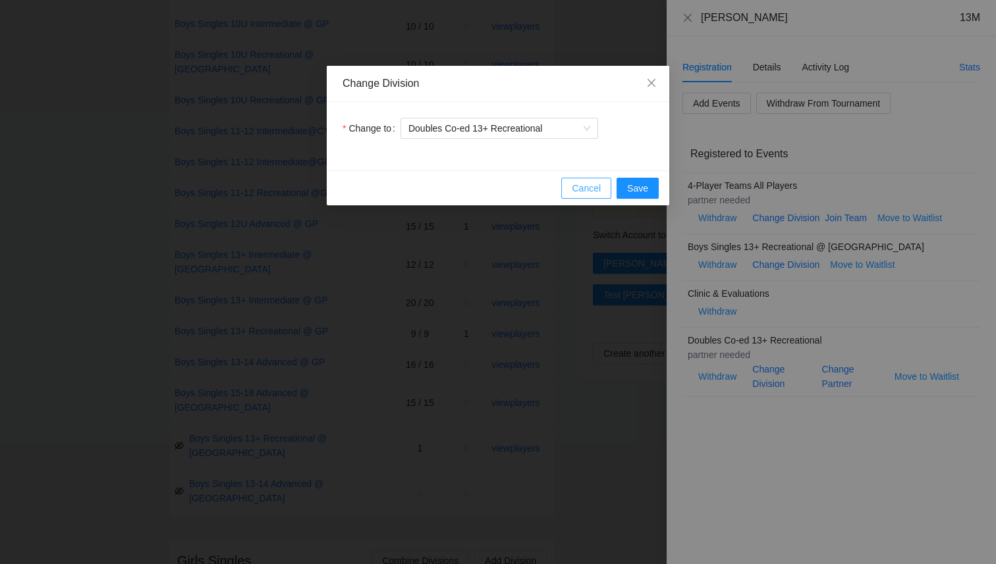
click at [582, 188] on span "Cancel" at bounding box center [586, 188] width 29 height 14
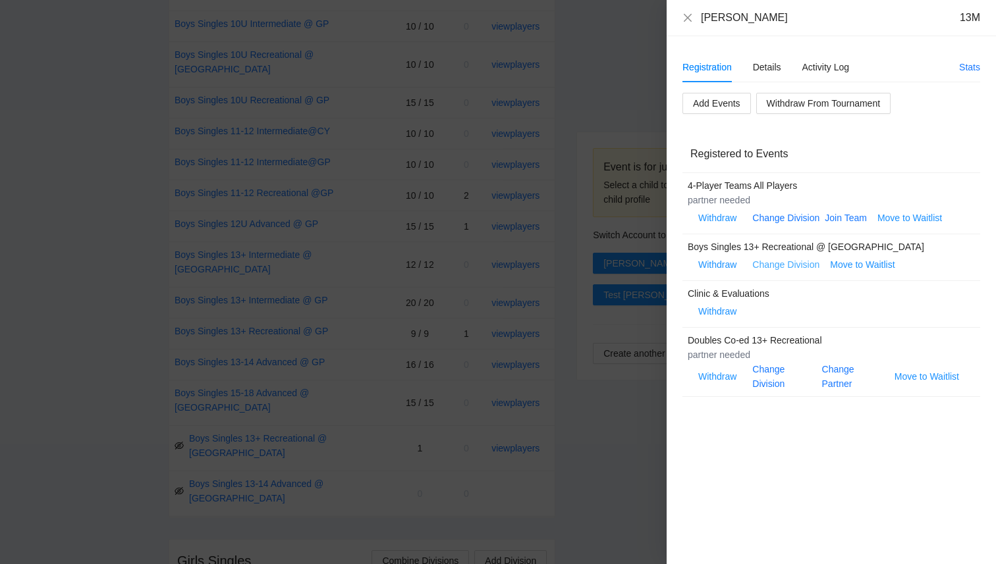
click at [795, 259] on link "Change Division" at bounding box center [785, 264] width 67 height 11
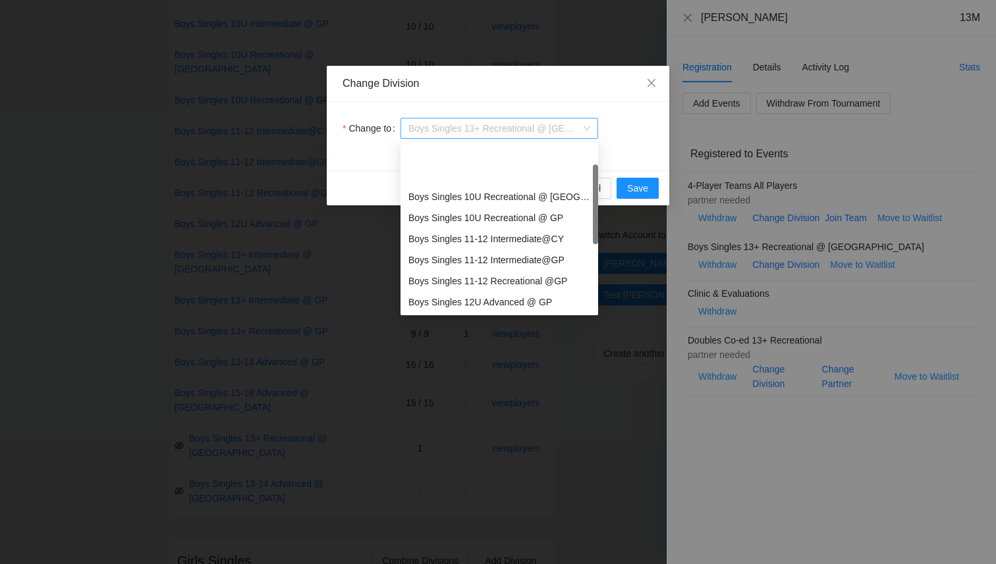
click at [464, 127] on span "Boys Singles 13+ Recreational @ [GEOGRAPHIC_DATA]" at bounding box center [499, 129] width 182 height 20
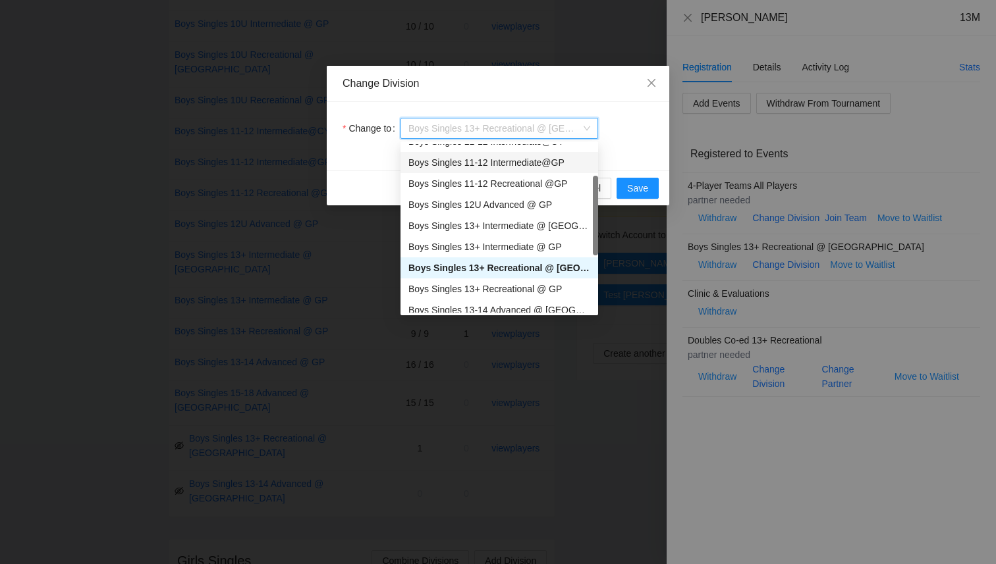
scroll to position [99, 0]
click at [499, 282] on div "Boys Singles 13+ Recreational @ GP" at bounding box center [499, 287] width 182 height 14
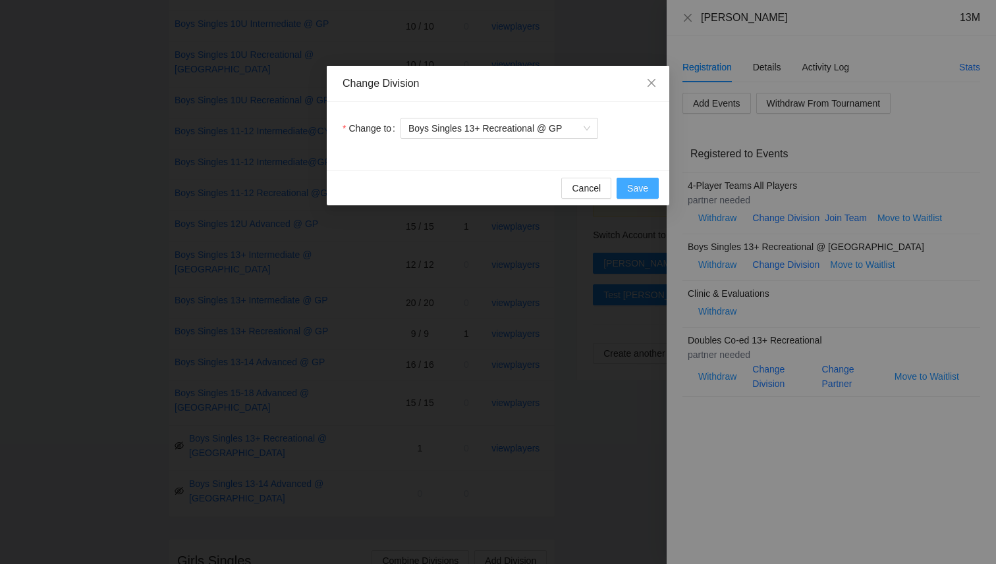
click at [628, 189] on span "Save" at bounding box center [637, 188] width 21 height 14
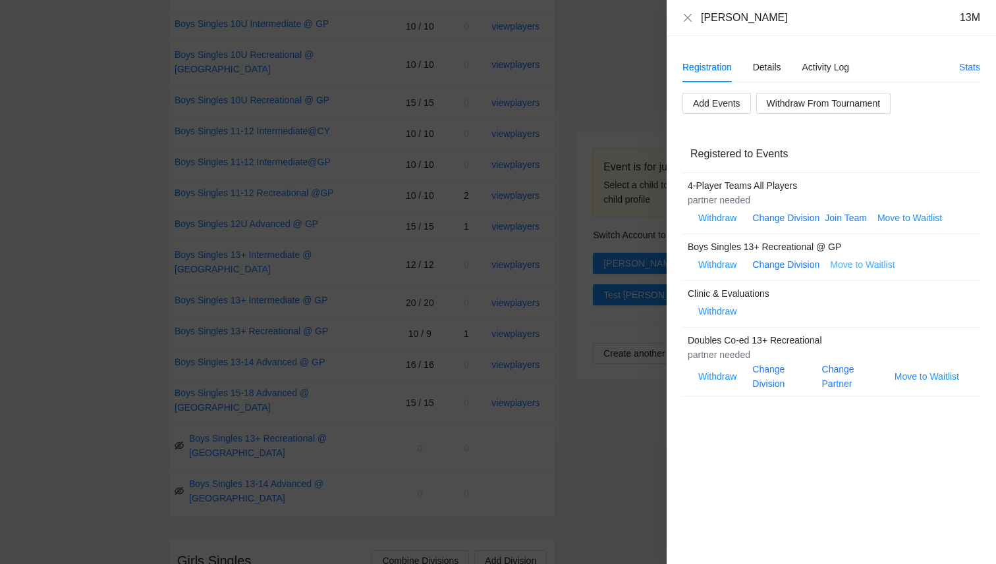
click at [862, 266] on span "Move to Waitlist" at bounding box center [862, 264] width 65 height 14
click at [891, 223] on span "Yes" at bounding box center [889, 226] width 15 height 14
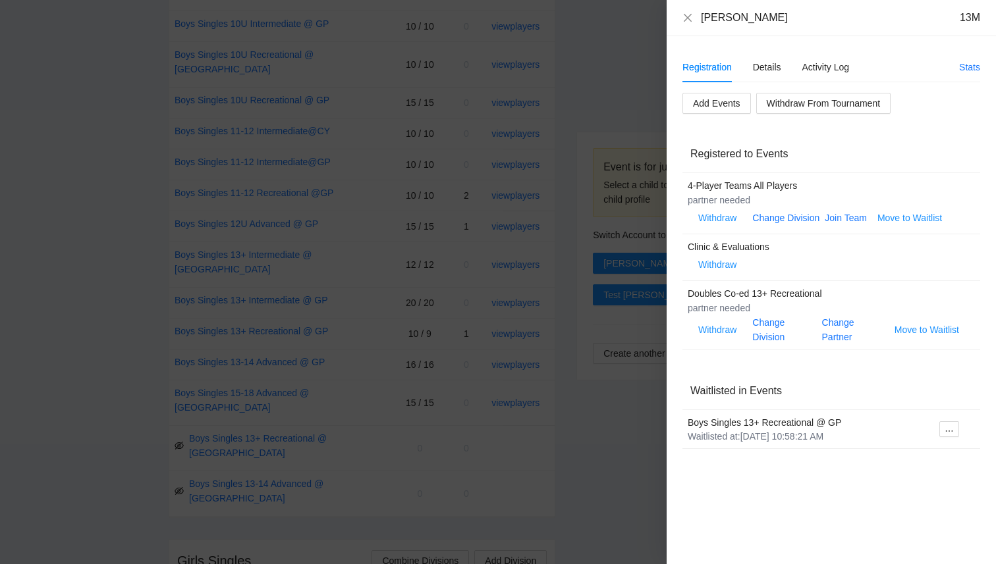
click at [814, 458] on div "Registration Details Activity Log Stats Add Events Withdraw From Tournament Reg…" at bounding box center [830, 300] width 329 height 528
click at [686, 13] on icon "close" at bounding box center [687, 18] width 11 height 11
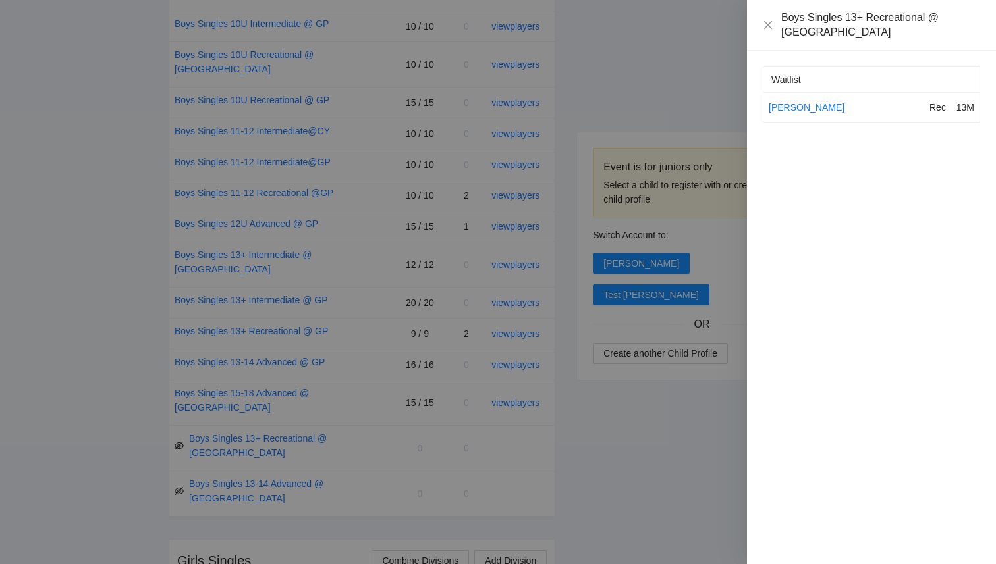
click at [666, 444] on div at bounding box center [498, 282] width 996 height 564
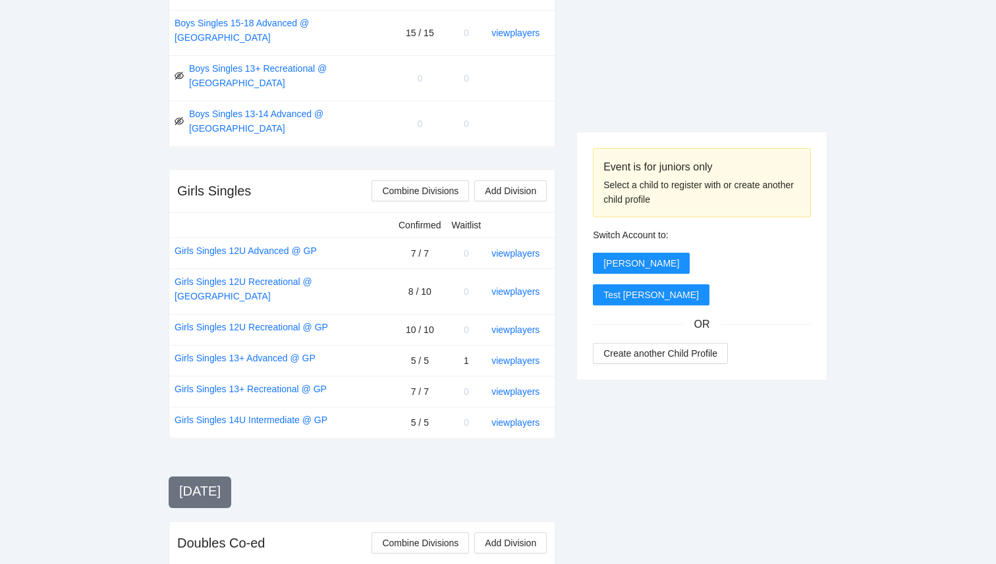
scroll to position [1052, 0]
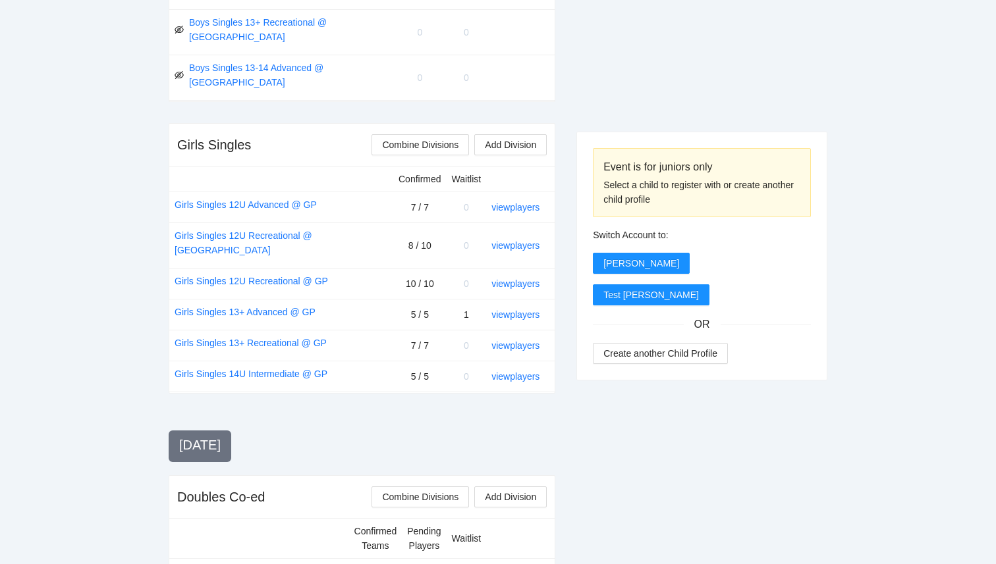
click at [684, 454] on div "Event is for juniors only Select a child to register with or create another chi…" at bounding box center [701, 228] width 251 height 1951
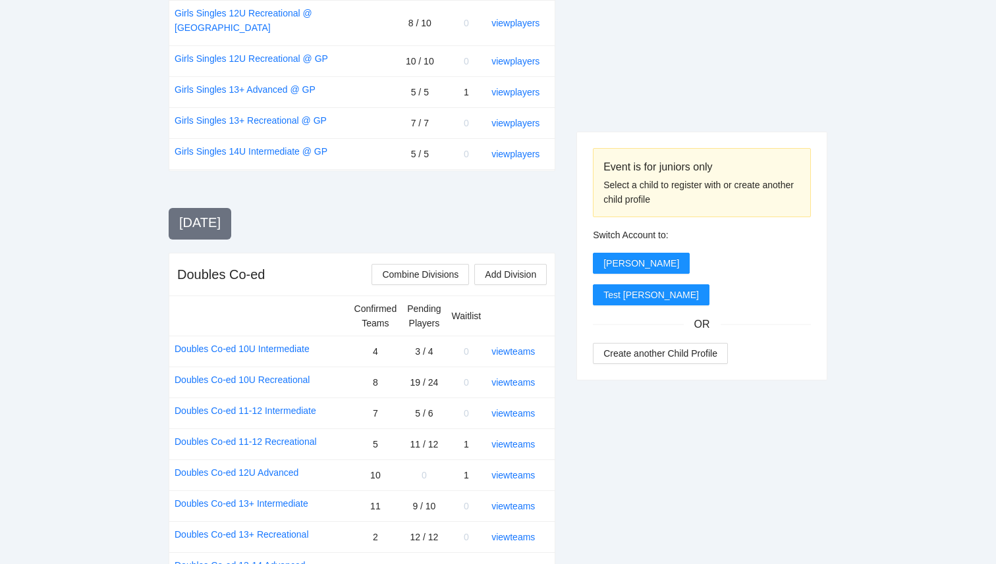
scroll to position [1277, 0]
click at [528, 437] on link "view teams" at bounding box center [512, 442] width 43 height 11
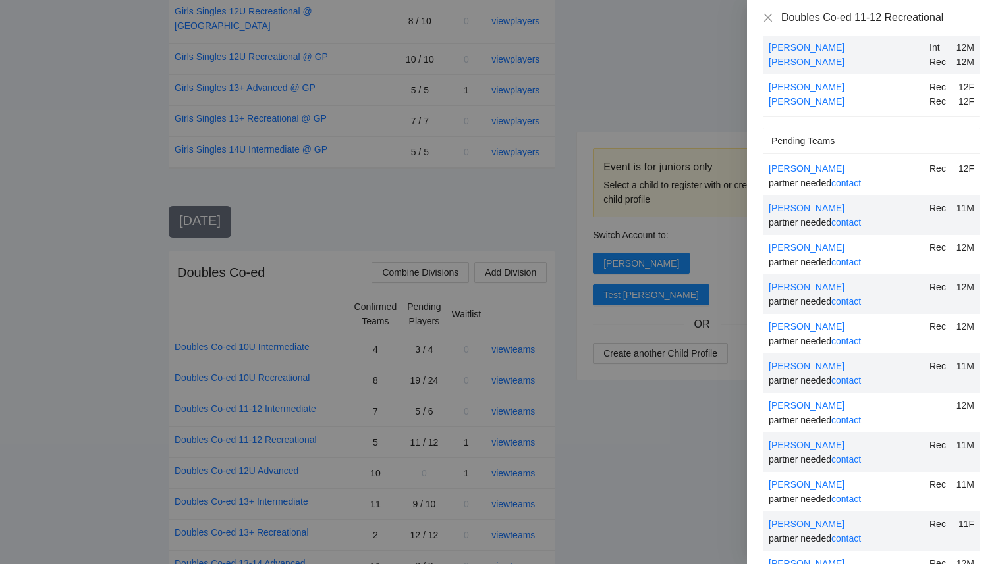
scroll to position [277, 0]
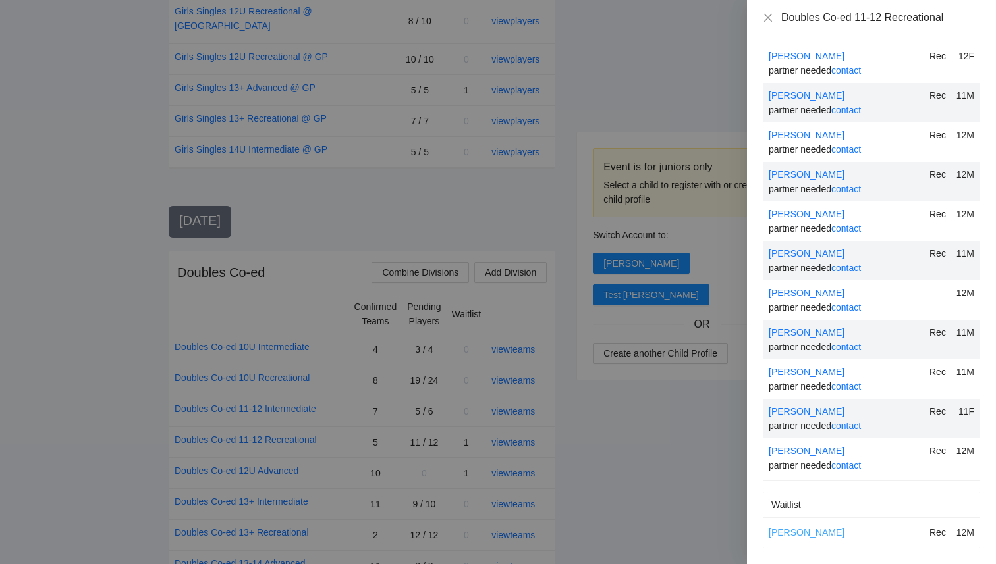
click at [793, 531] on link "[PERSON_NAME]" at bounding box center [806, 532] width 76 height 11
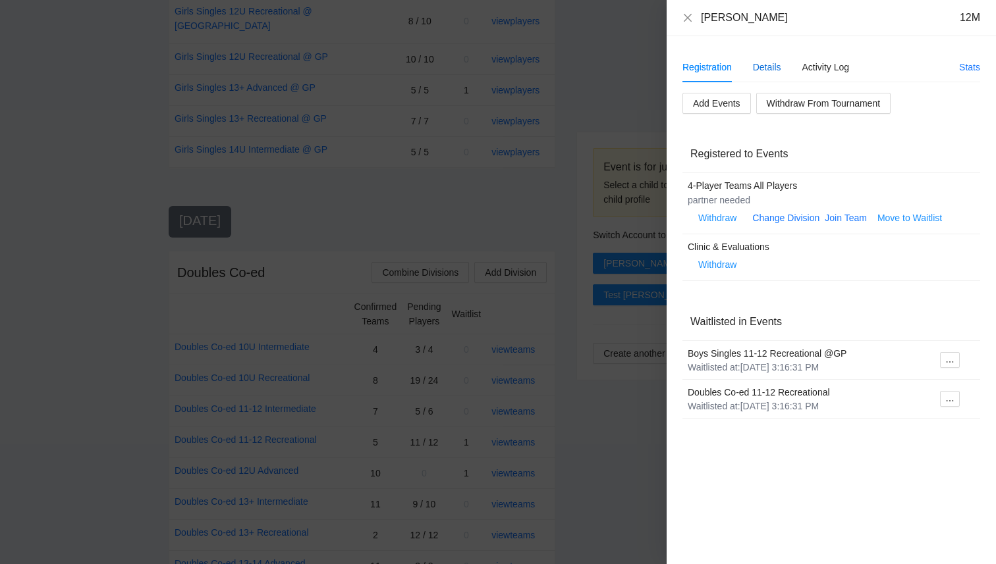
click at [766, 62] on div "Details" at bounding box center [767, 67] width 28 height 14
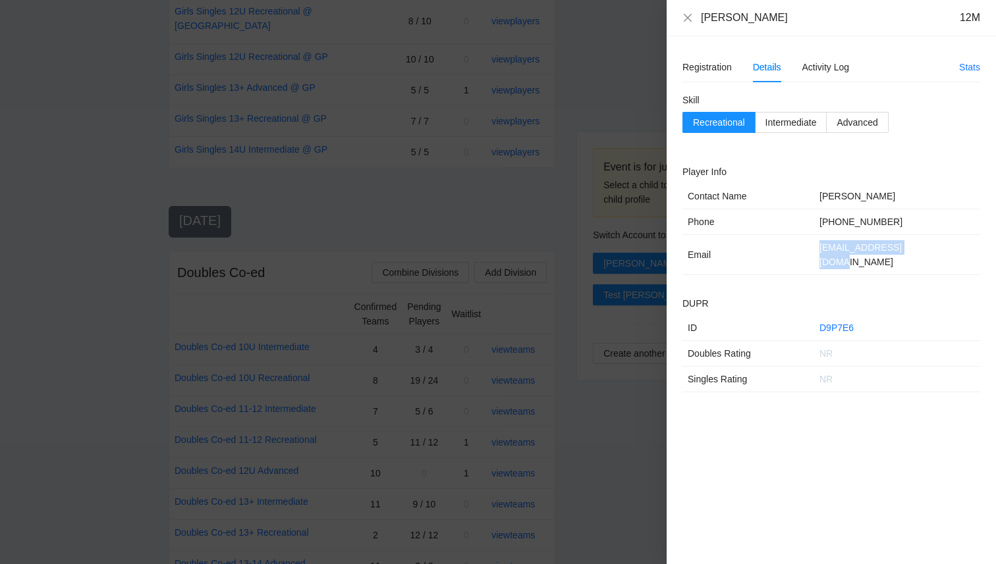
drag, startPoint x: 910, startPoint y: 250, endPoint x: 805, endPoint y: 252, distance: 104.7
click at [805, 252] on tr "Email [EMAIL_ADDRESS][DOMAIN_NAME]" at bounding box center [831, 255] width 298 height 40
copy tr "[EMAIL_ADDRESS][DOMAIN_NAME]"
click at [683, 16] on icon "close" at bounding box center [687, 18] width 11 height 11
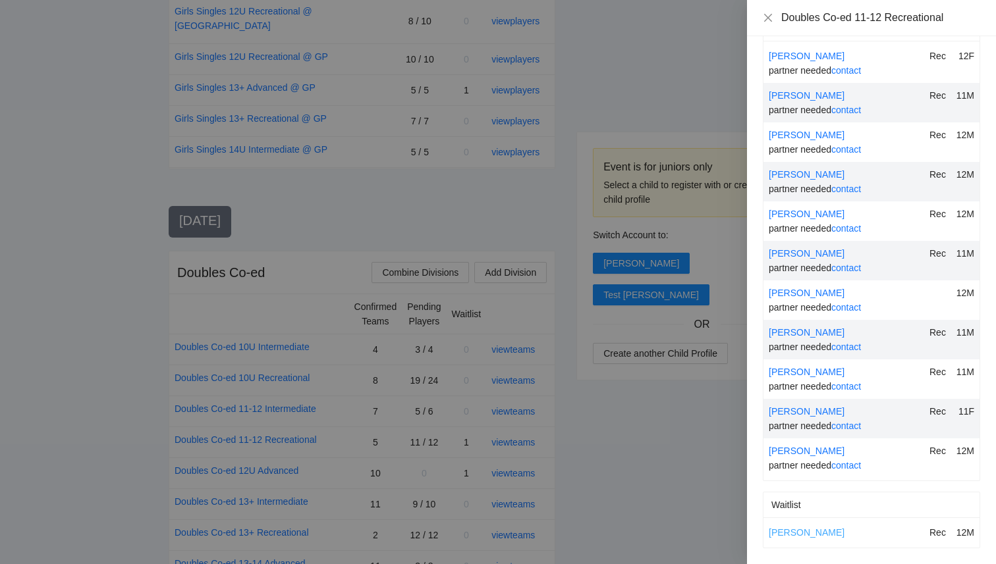
click at [793, 533] on link "[PERSON_NAME]" at bounding box center [806, 532] width 76 height 11
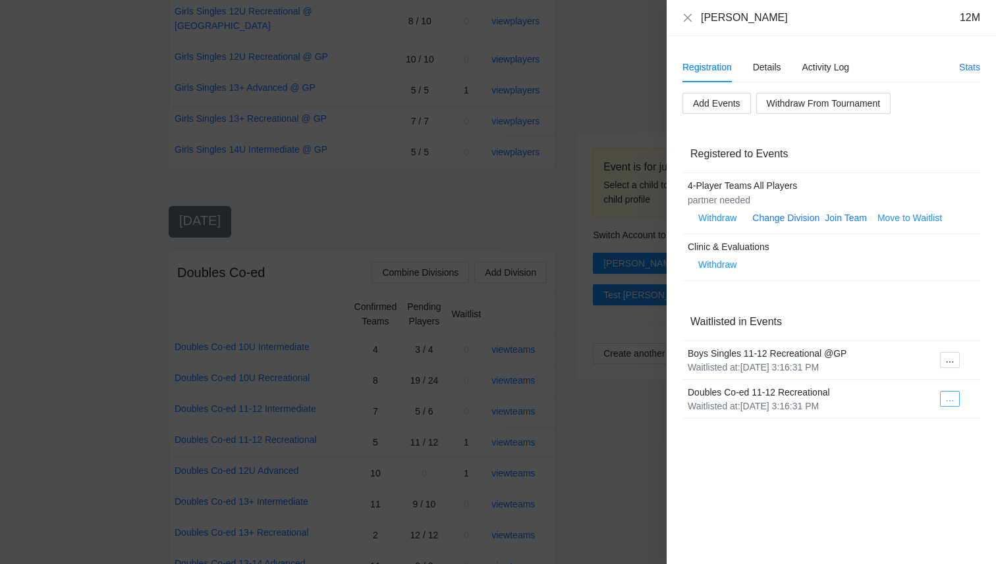
click at [949, 401] on icon "ellipsis" at bounding box center [949, 400] width 7 height 1
click at [924, 427] on span "Register to Event" at bounding box center [909, 424] width 83 height 14
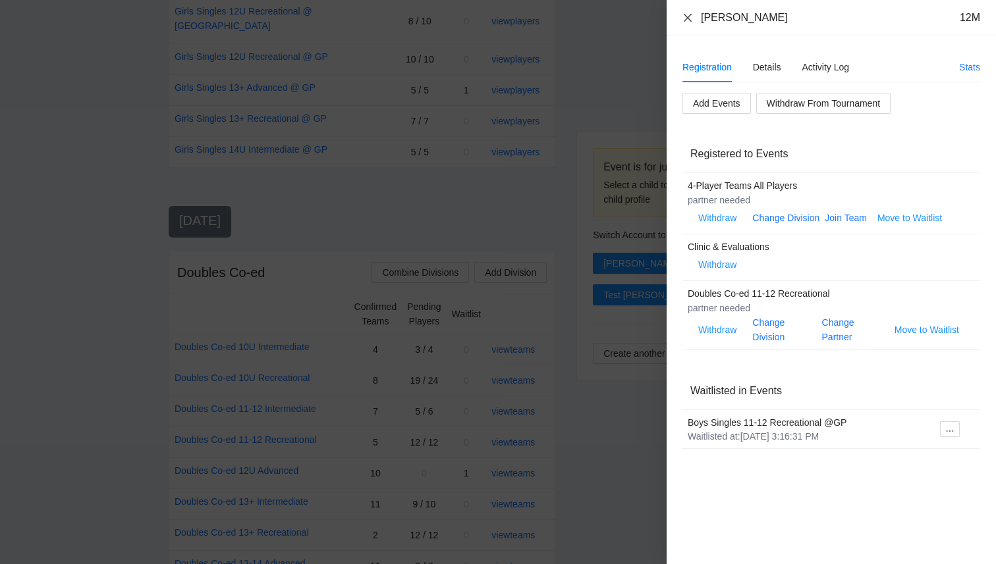
click at [688, 18] on icon "close" at bounding box center [687, 18] width 11 height 11
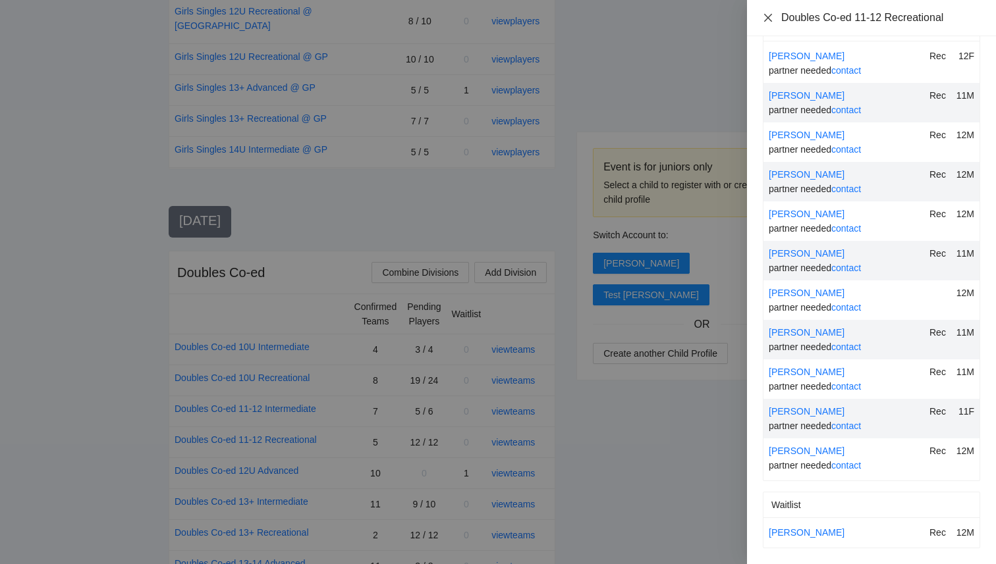
click at [772, 18] on icon "close" at bounding box center [767, 18] width 11 height 11
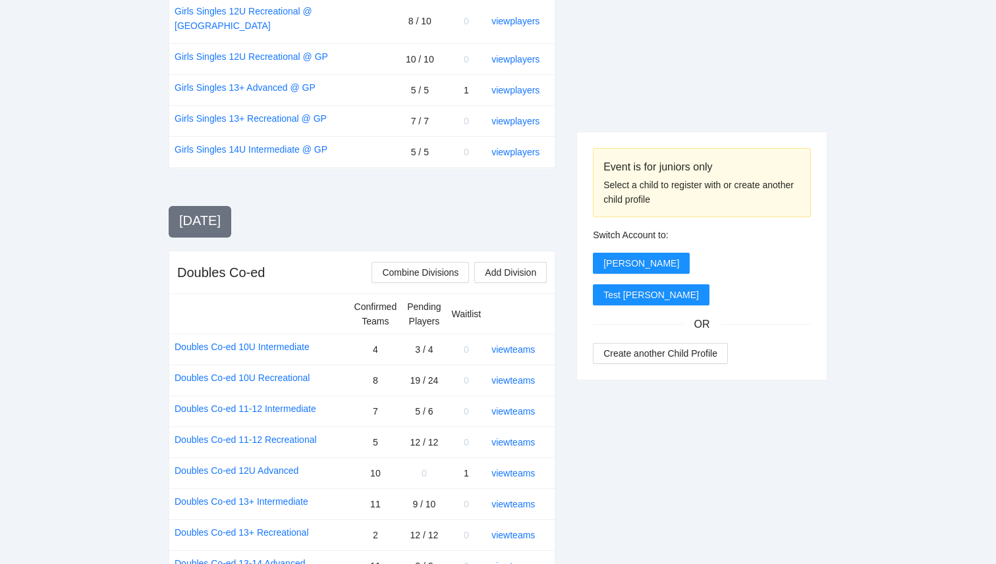
click at [651, 445] on div "Event is for juniors only Select a child to register with or create another chi…" at bounding box center [701, 3] width 251 height 1951
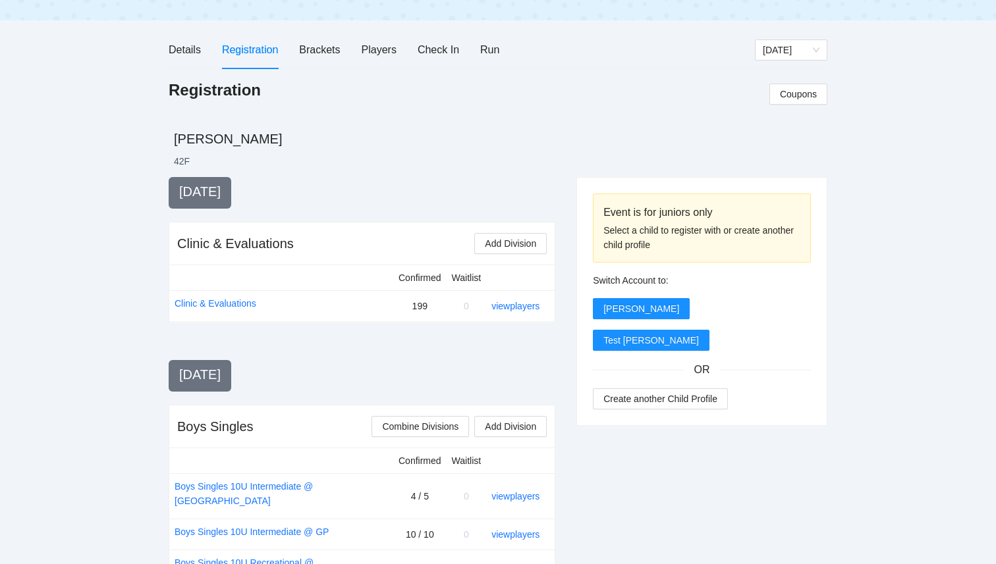
scroll to position [0, 0]
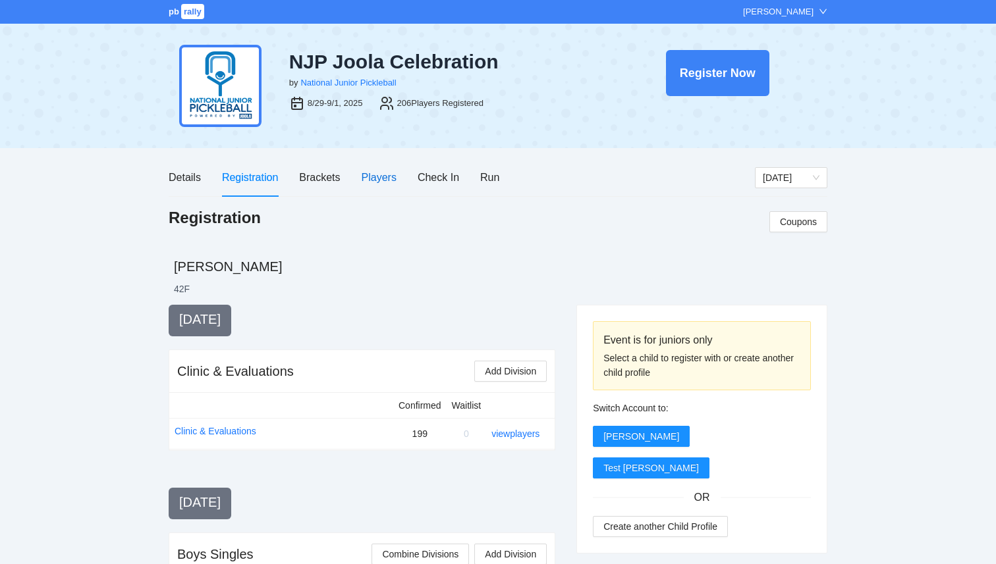
click at [379, 185] on div "Players" at bounding box center [378, 177] width 35 height 16
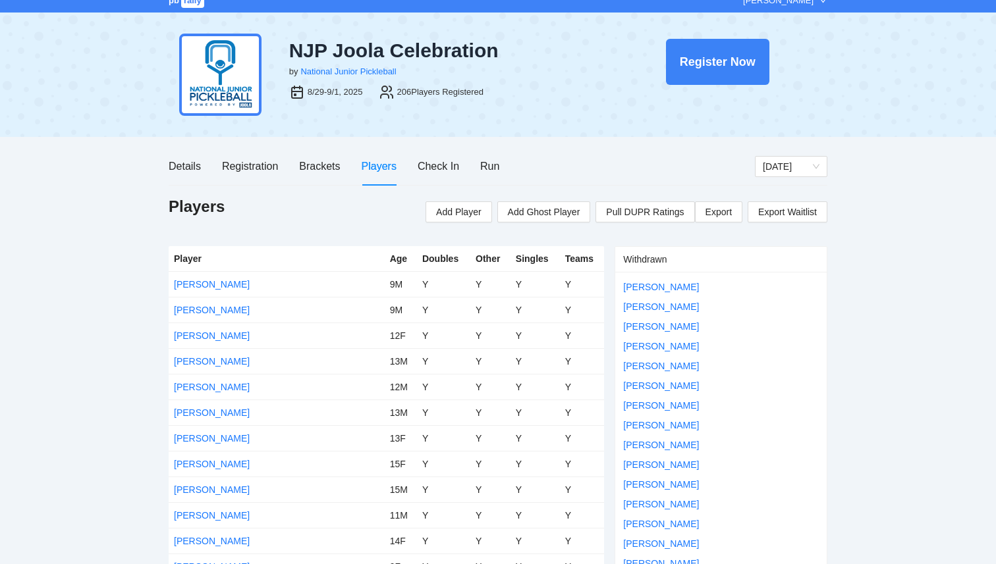
scroll to position [17, 0]
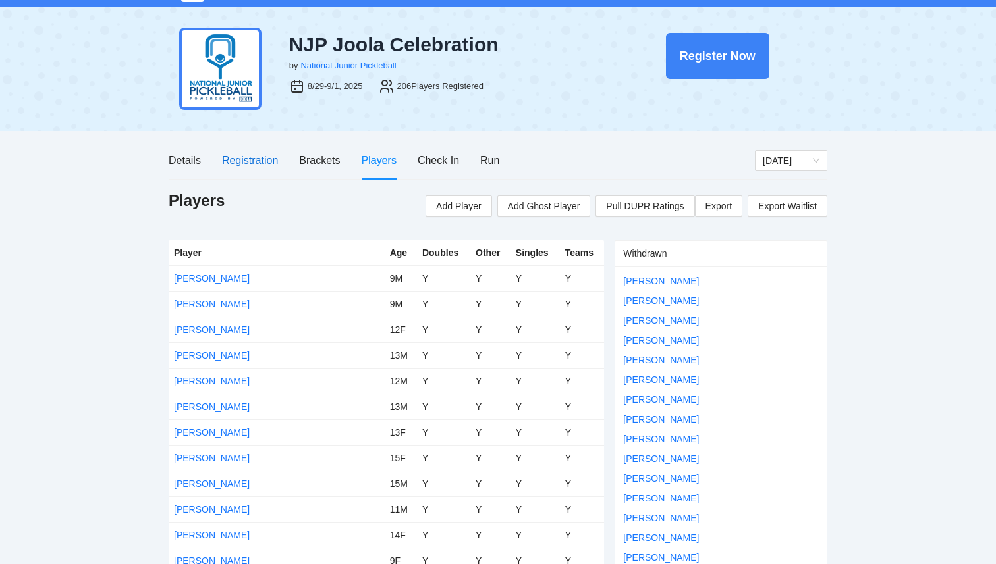
click at [242, 160] on div "Registration" at bounding box center [250, 160] width 56 height 16
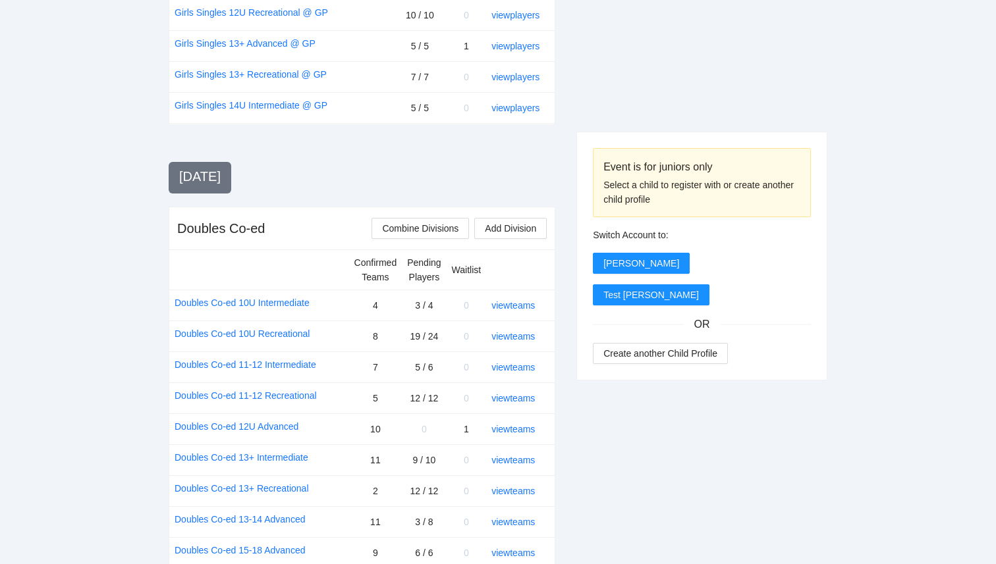
scroll to position [1407, 0]
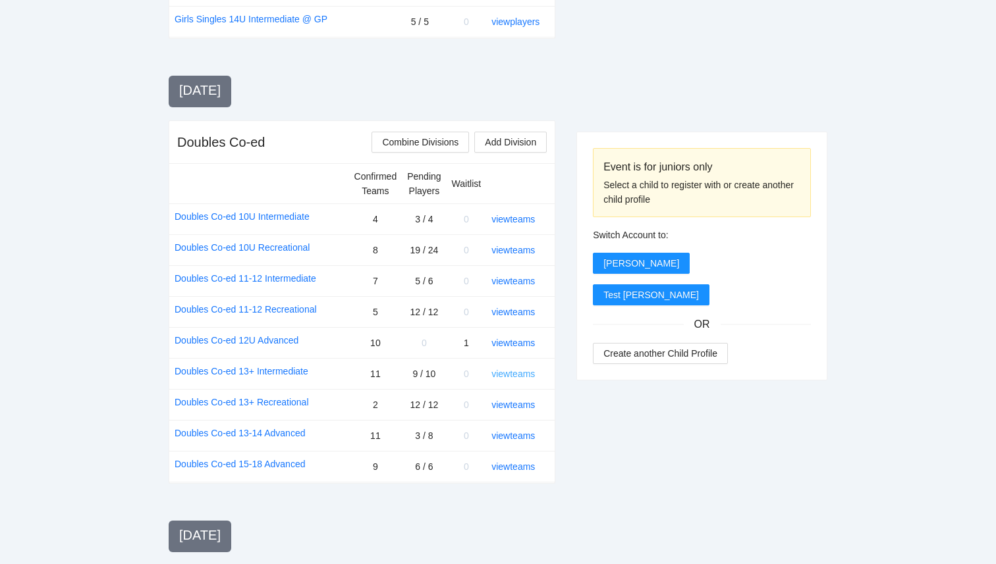
click at [514, 369] on link "view teams" at bounding box center [512, 374] width 43 height 11
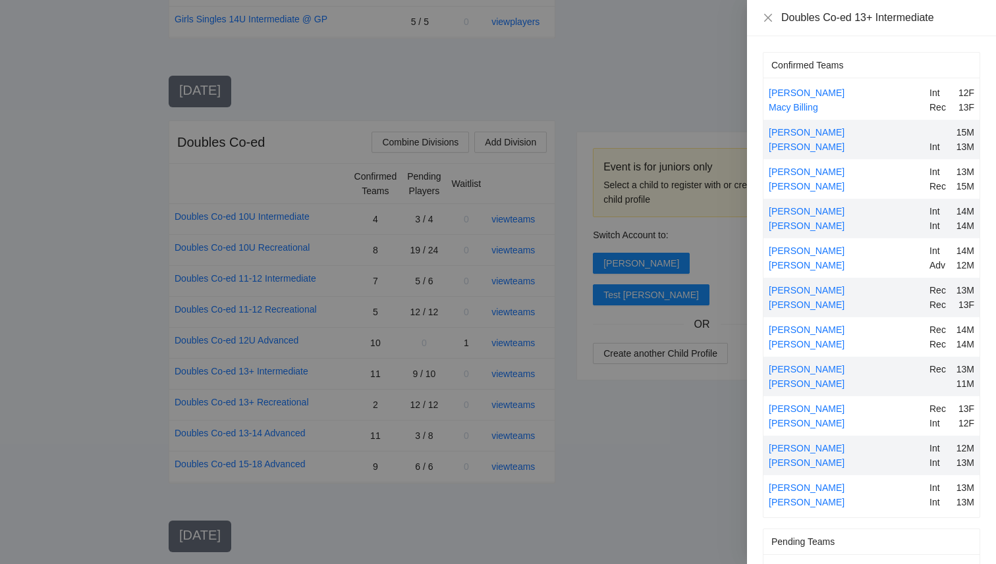
click at [562, 429] on div at bounding box center [498, 282] width 996 height 564
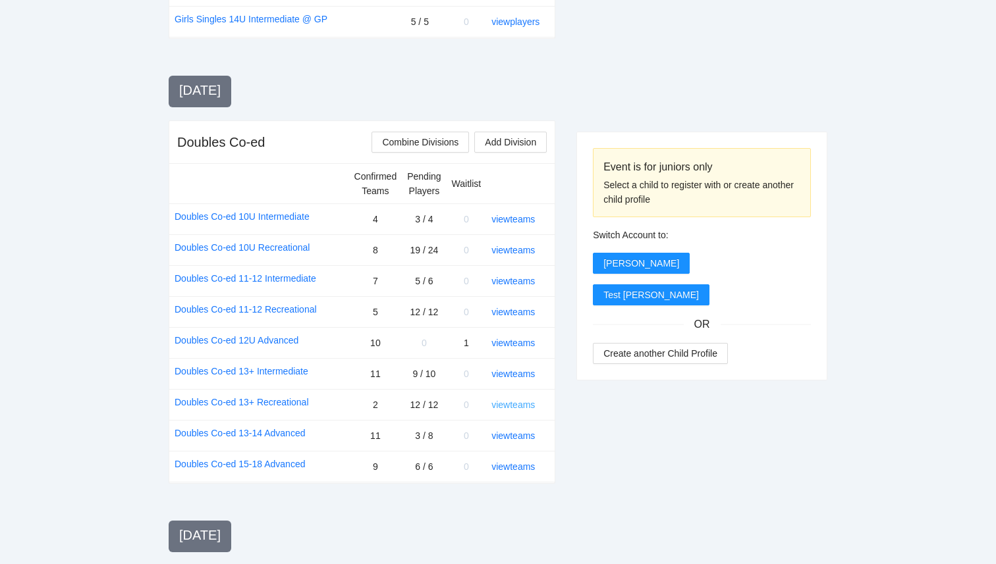
click at [520, 400] on link "view teams" at bounding box center [512, 405] width 43 height 11
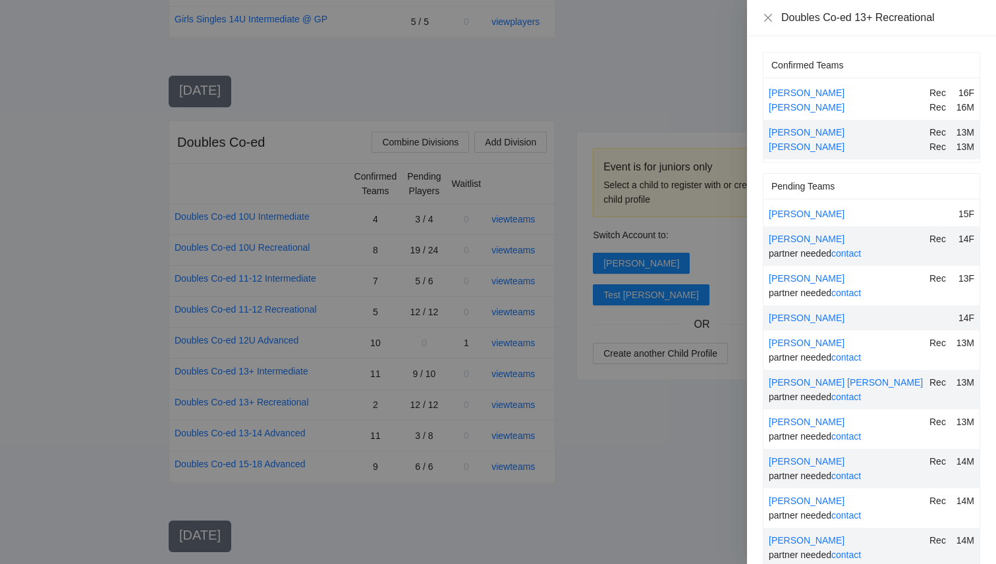
click at [483, 427] on div at bounding box center [498, 282] width 996 height 564
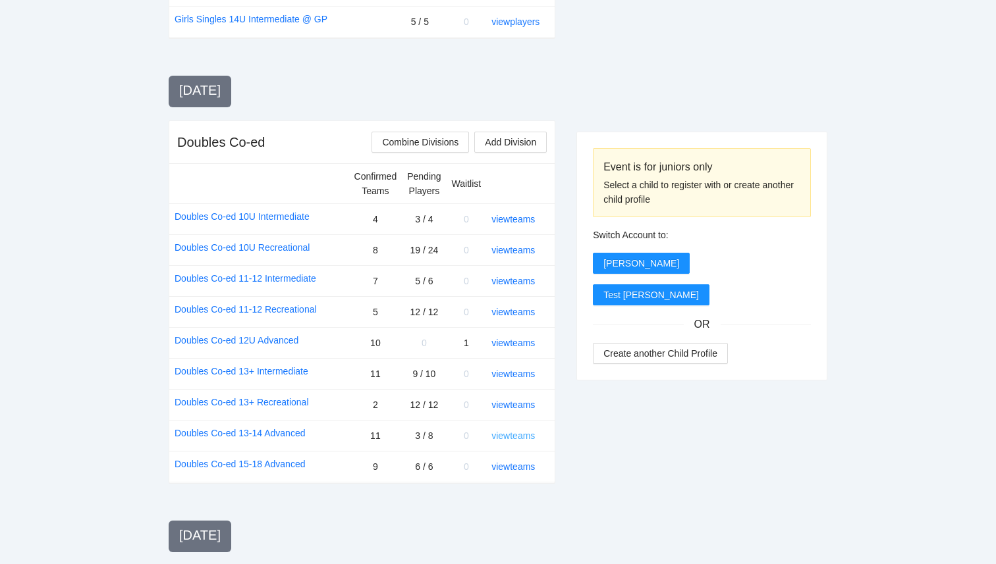
click at [518, 431] on link "view teams" at bounding box center [512, 436] width 43 height 11
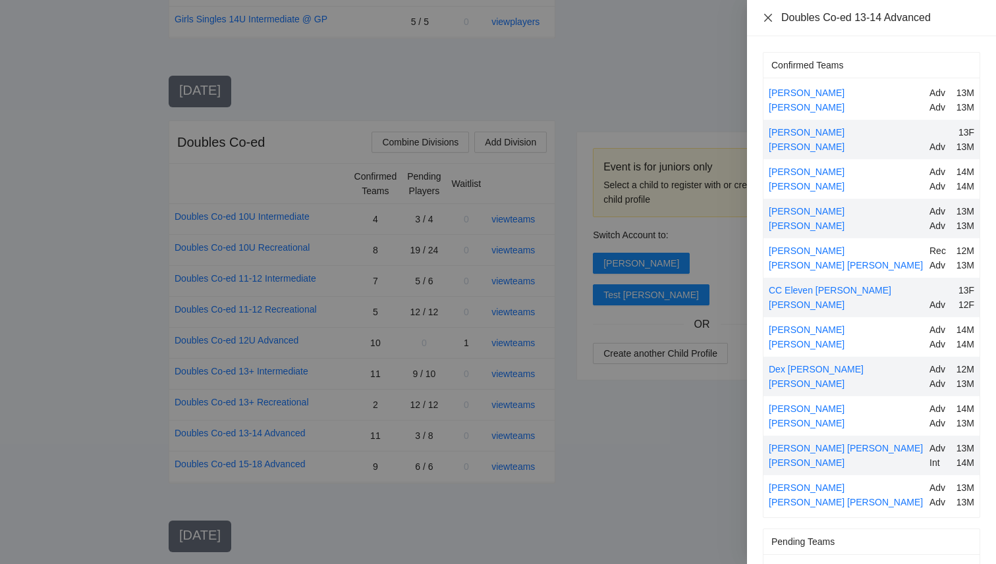
click at [770, 19] on icon "close" at bounding box center [767, 18] width 11 height 11
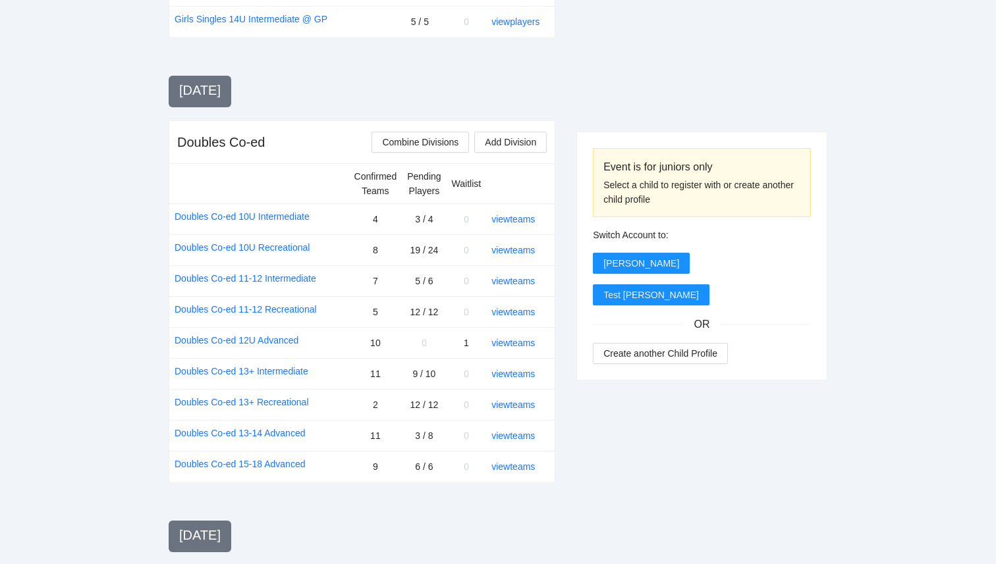
scroll to position [1589, 0]
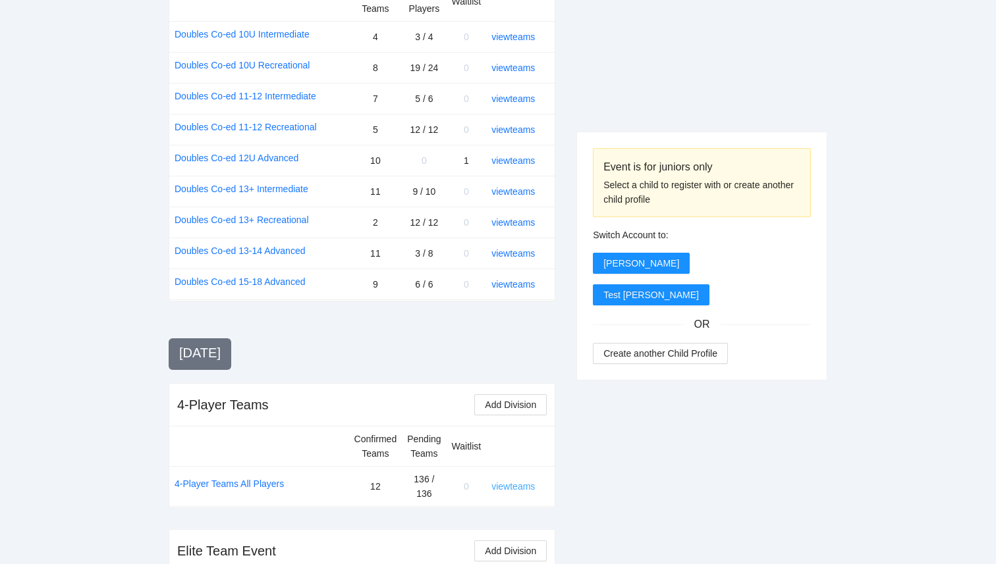
click at [528, 481] on link "view teams" at bounding box center [512, 486] width 43 height 11
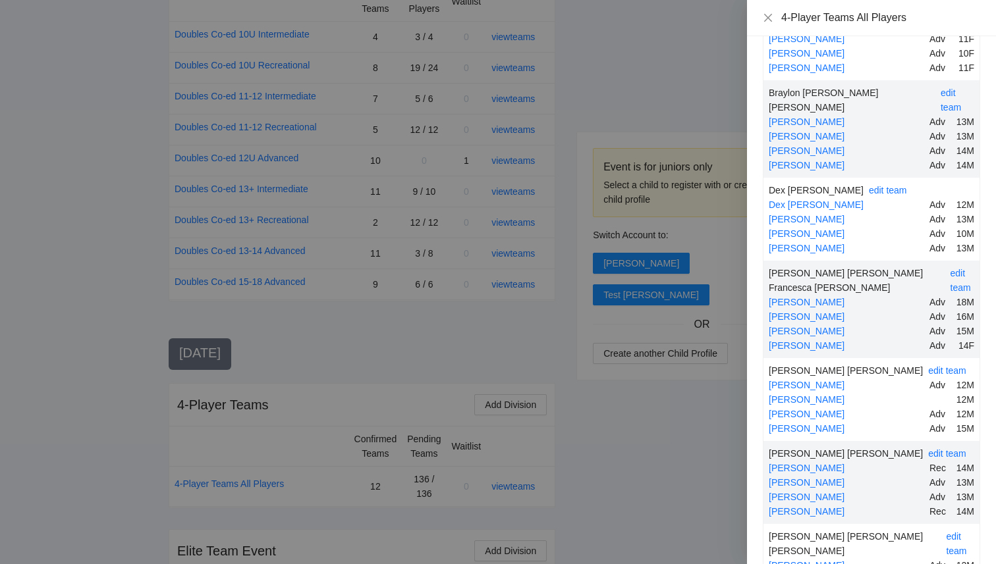
scroll to position [0, 0]
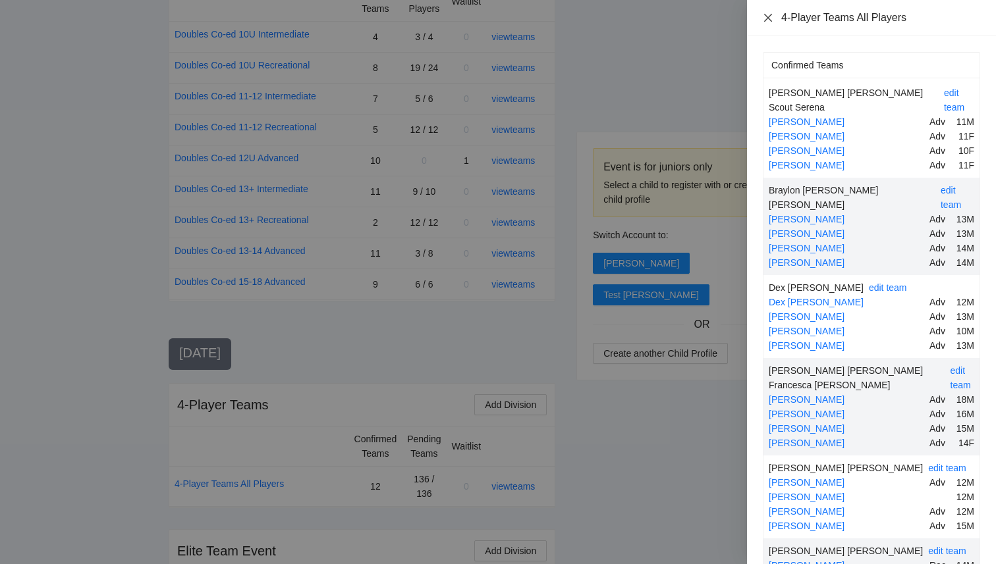
click at [765, 18] on icon "close" at bounding box center [767, 18] width 11 height 11
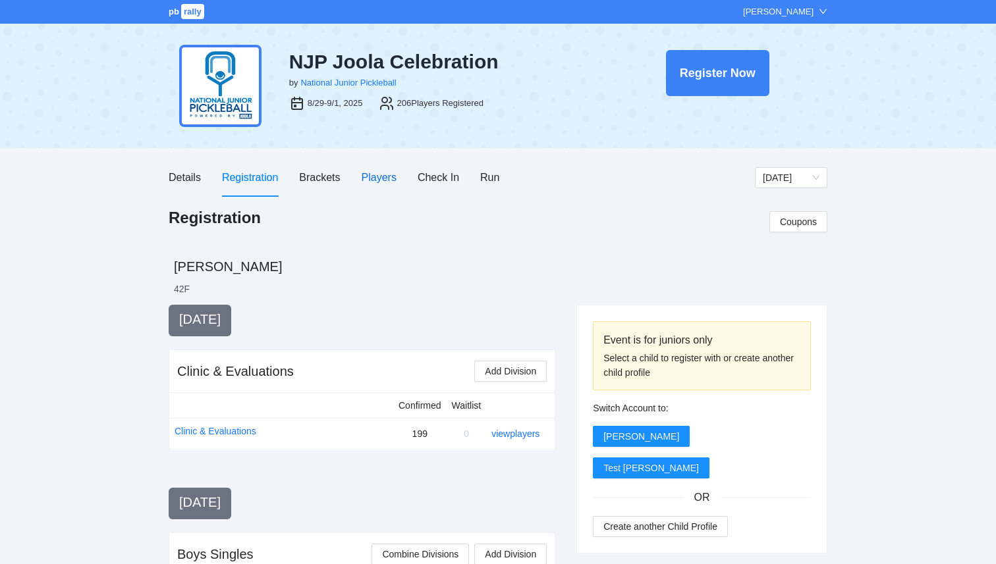
click at [370, 178] on div "Players" at bounding box center [378, 177] width 35 height 16
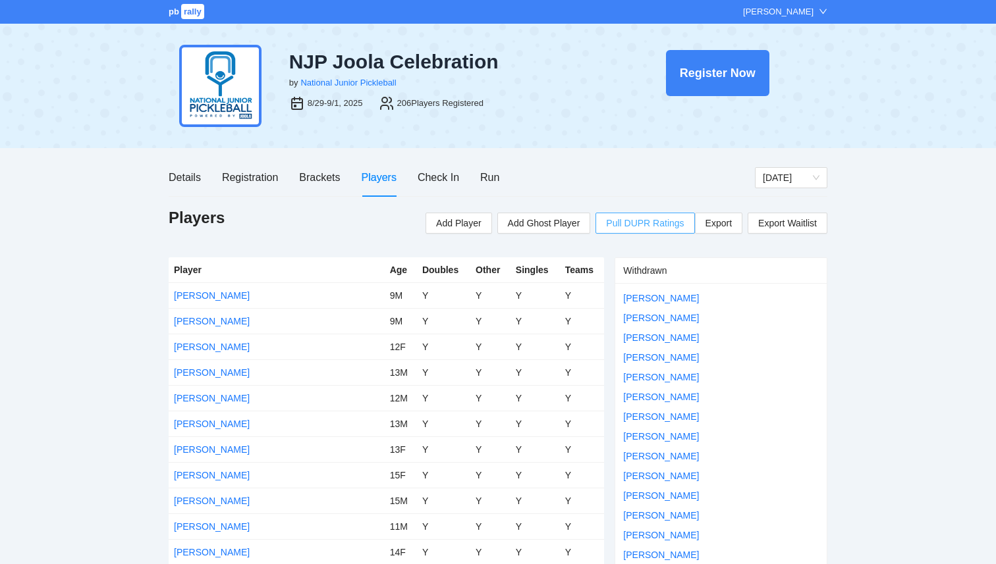
click at [641, 225] on span "Pull DUPR Ratings" at bounding box center [645, 223] width 78 height 14
